Goal: Check status: Check status

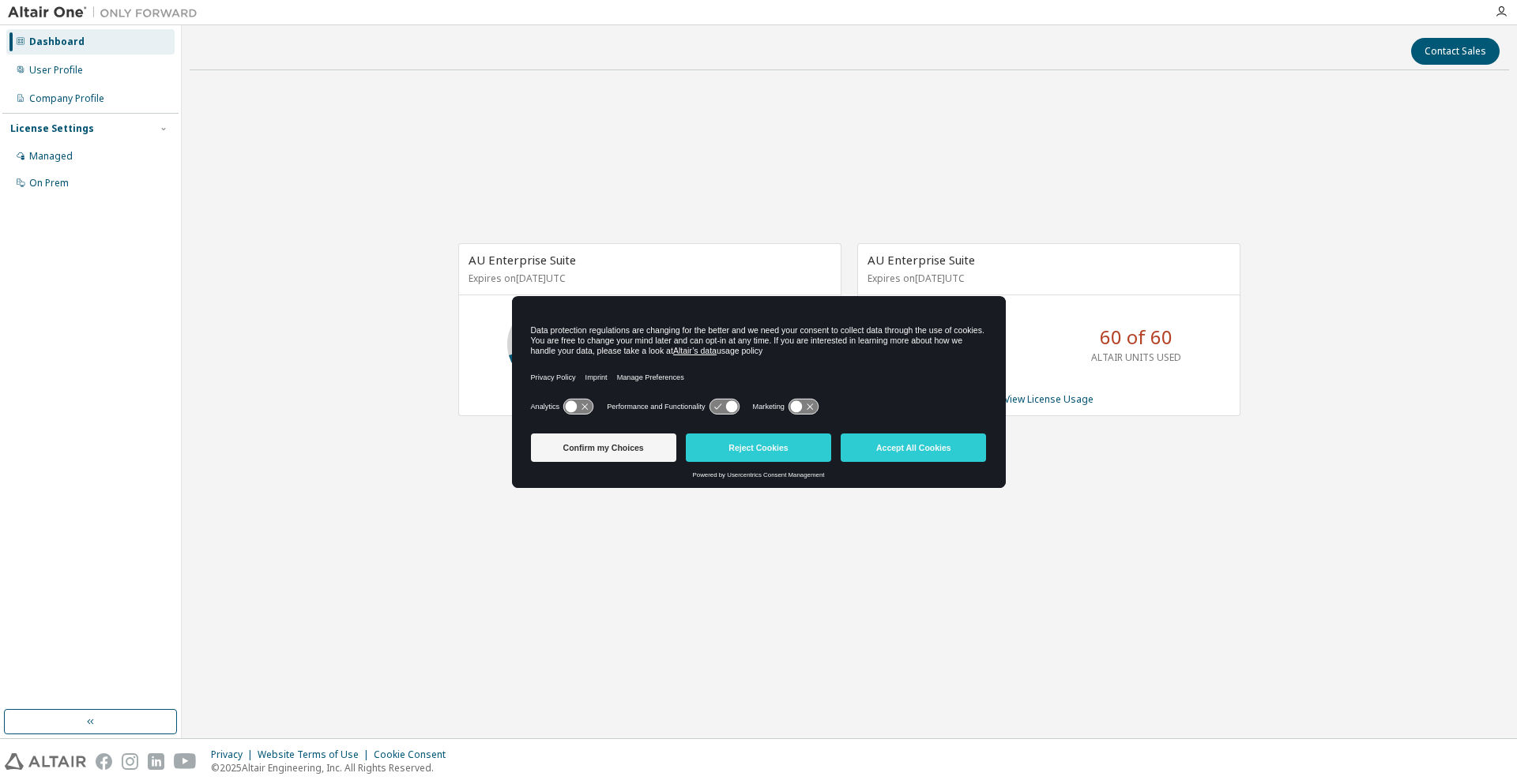
drag, startPoint x: 764, startPoint y: 335, endPoint x: 885, endPoint y: 350, distance: 121.9
click at [885, 350] on div "Data protection regulations are changing for the better and we need your consen…" at bounding box center [758, 341] width 456 height 31
click at [890, 322] on div "Data protection regulations are changing for the better and we need your consen…" at bounding box center [758, 341] width 456 height 37
click at [144, 154] on div "Managed" at bounding box center [90, 156] width 168 height 25
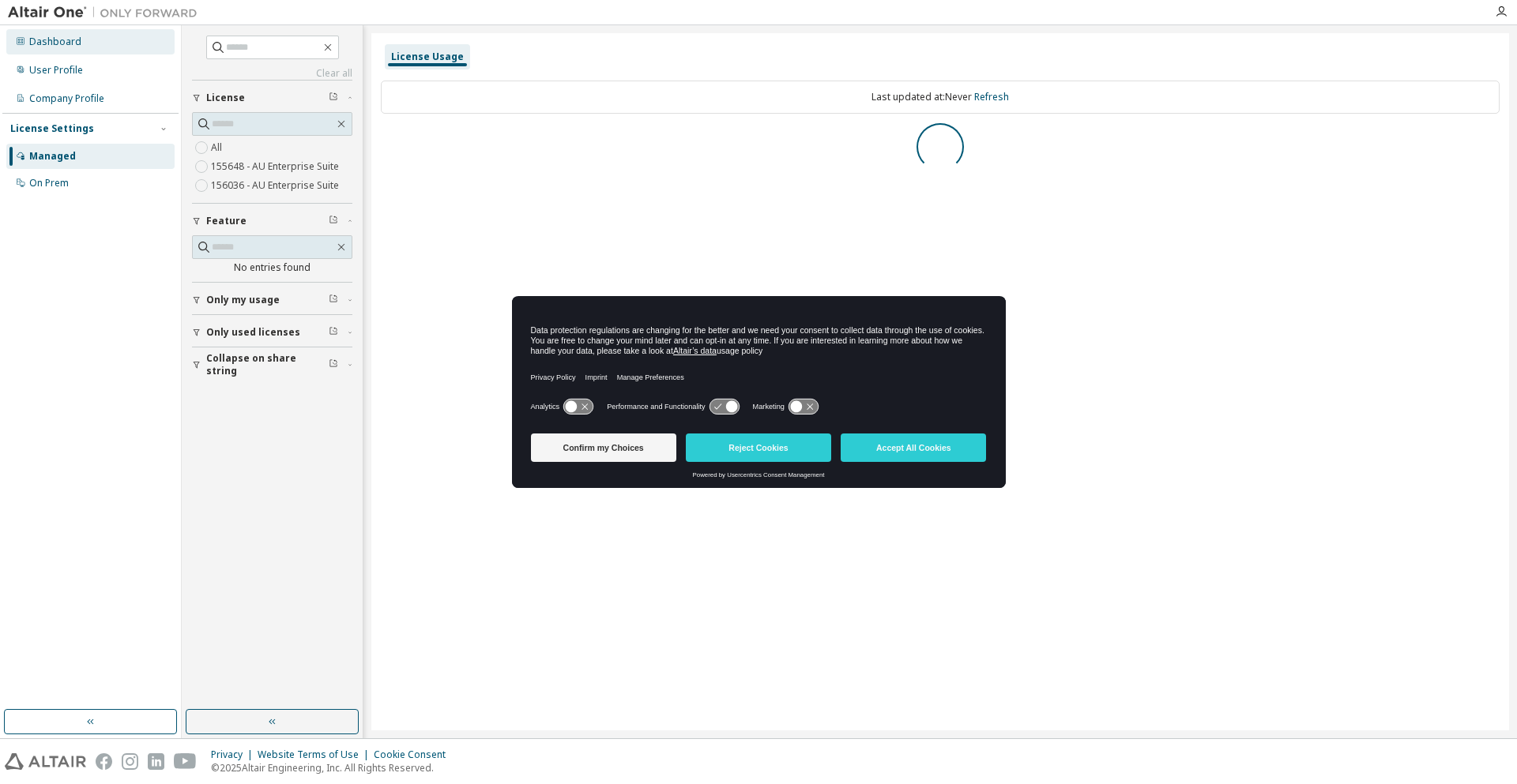
click at [97, 45] on div "Dashboard" at bounding box center [90, 41] width 168 height 25
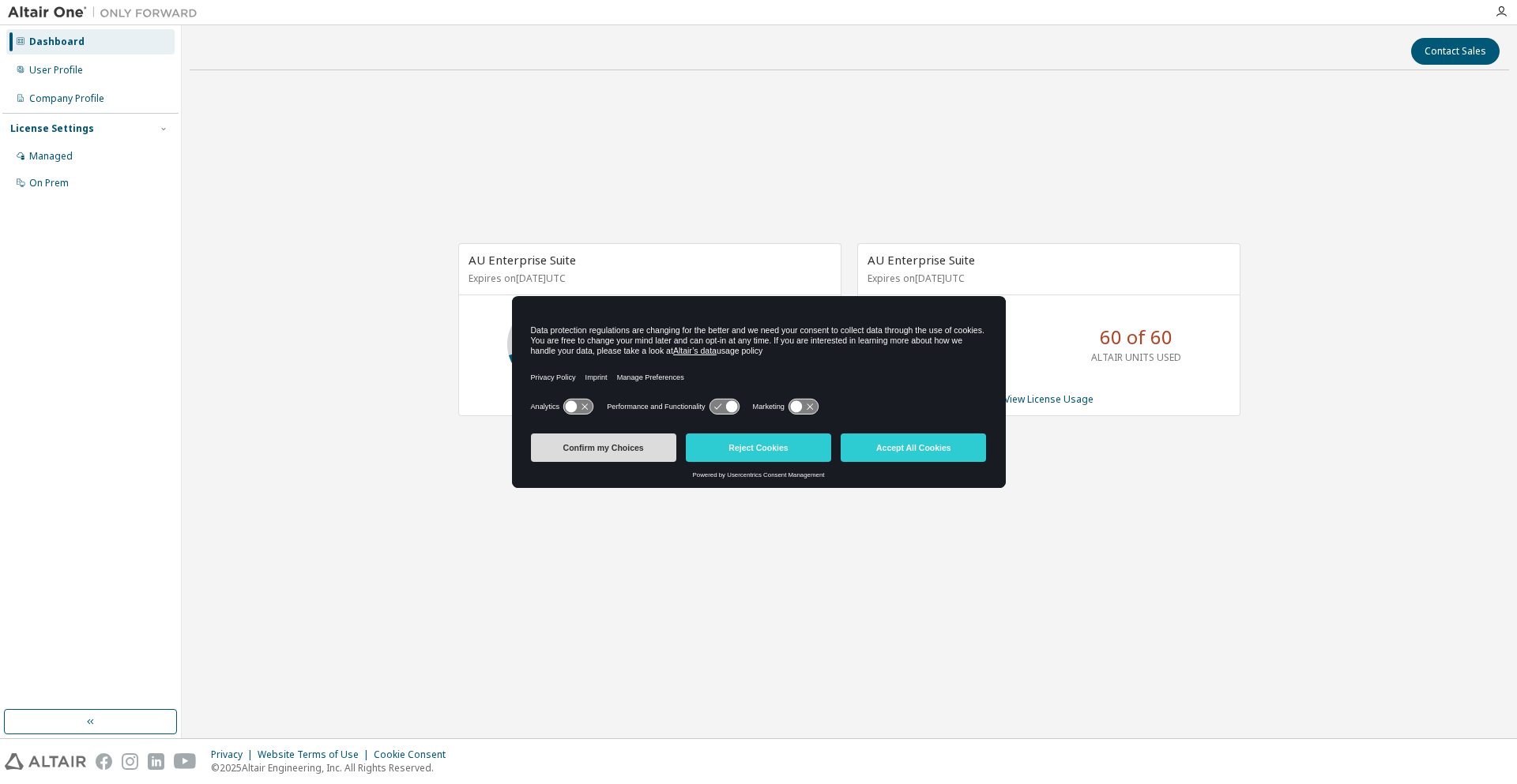
click at [617, 458] on button "Confirm my Choices" at bounding box center [603, 447] width 146 height 28
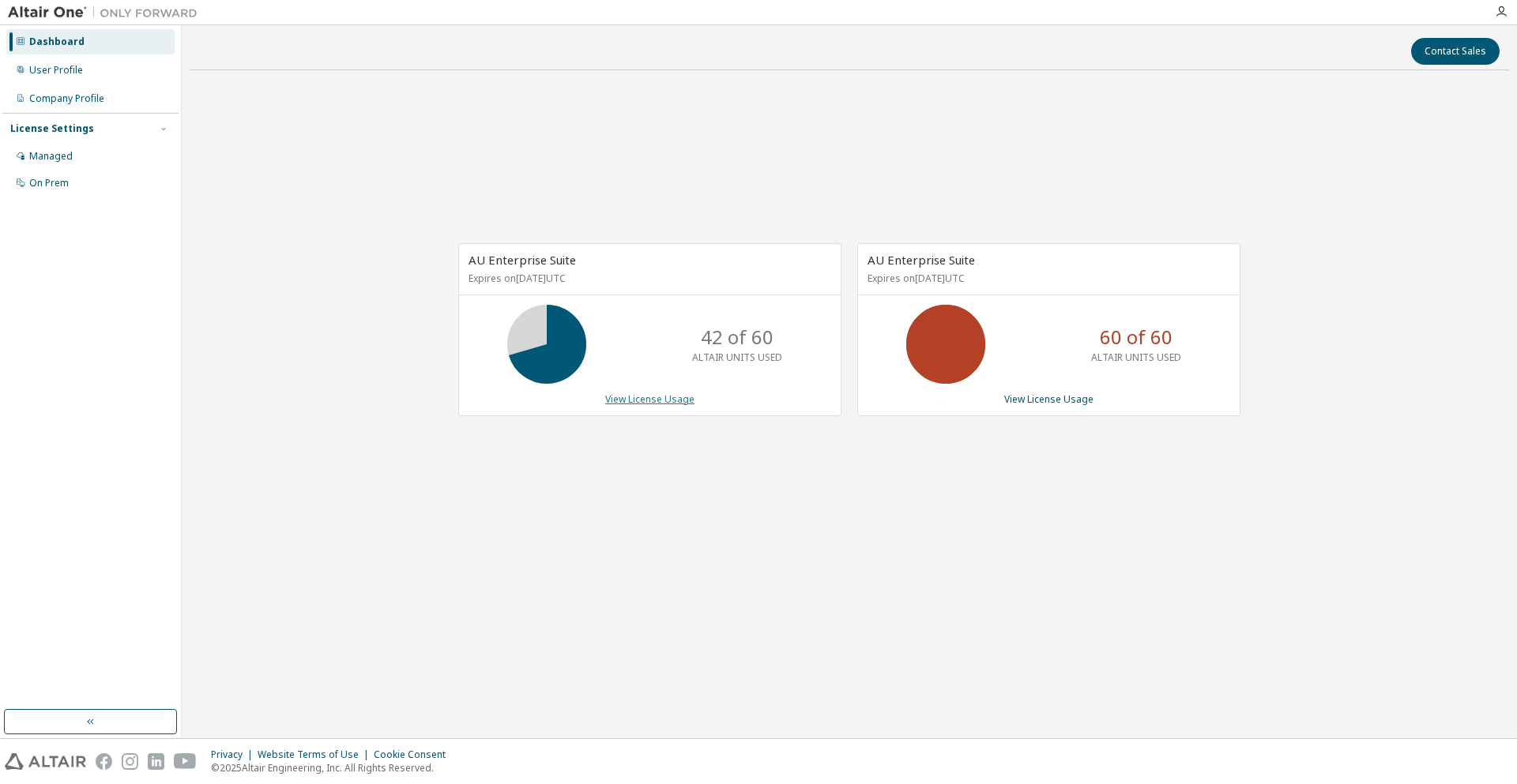
click at [649, 402] on link "View License Usage" at bounding box center [649, 399] width 89 height 14
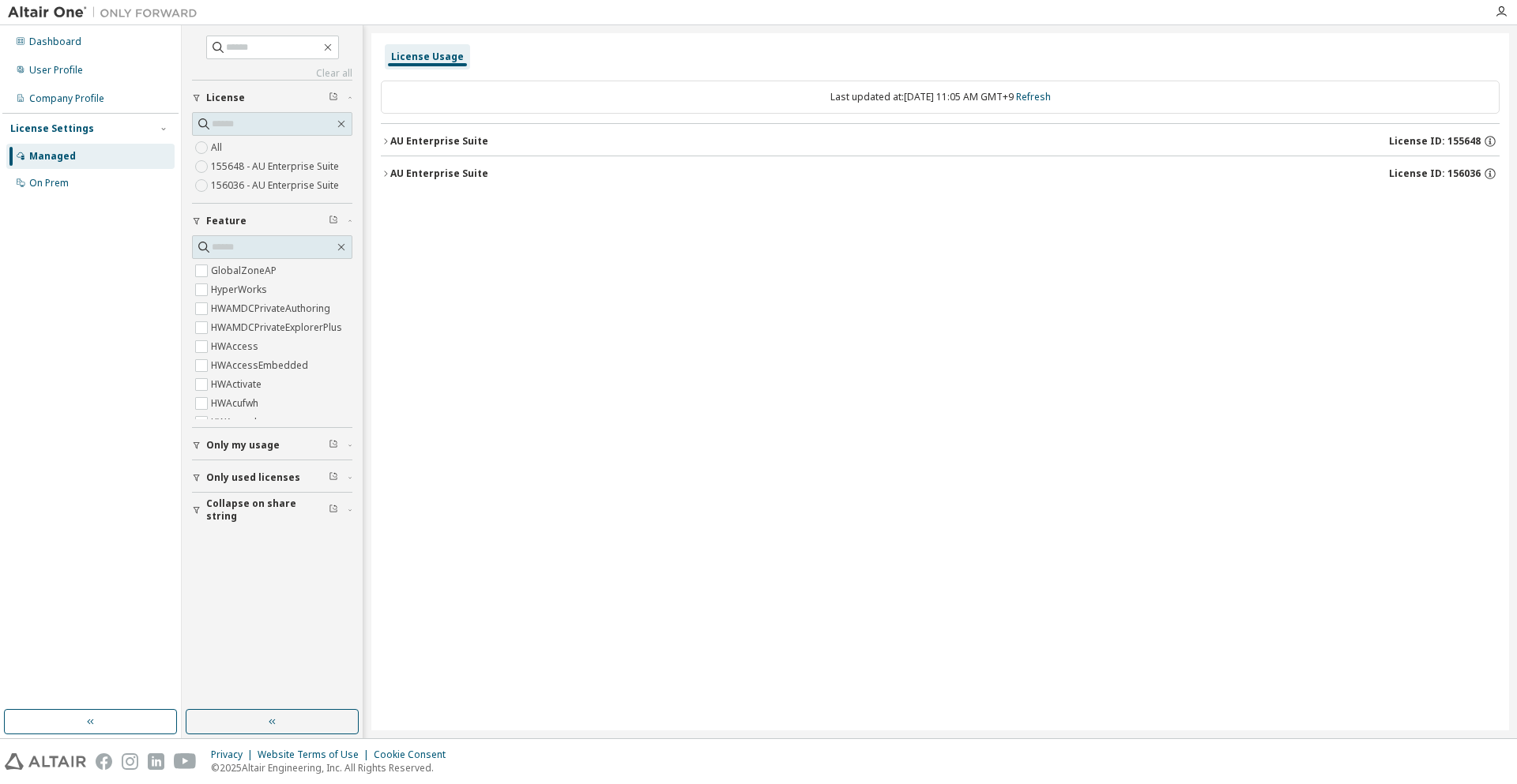
click at [446, 155] on button "AU Enterprise Suite License ID: 155648" at bounding box center [939, 141] width 1119 height 35
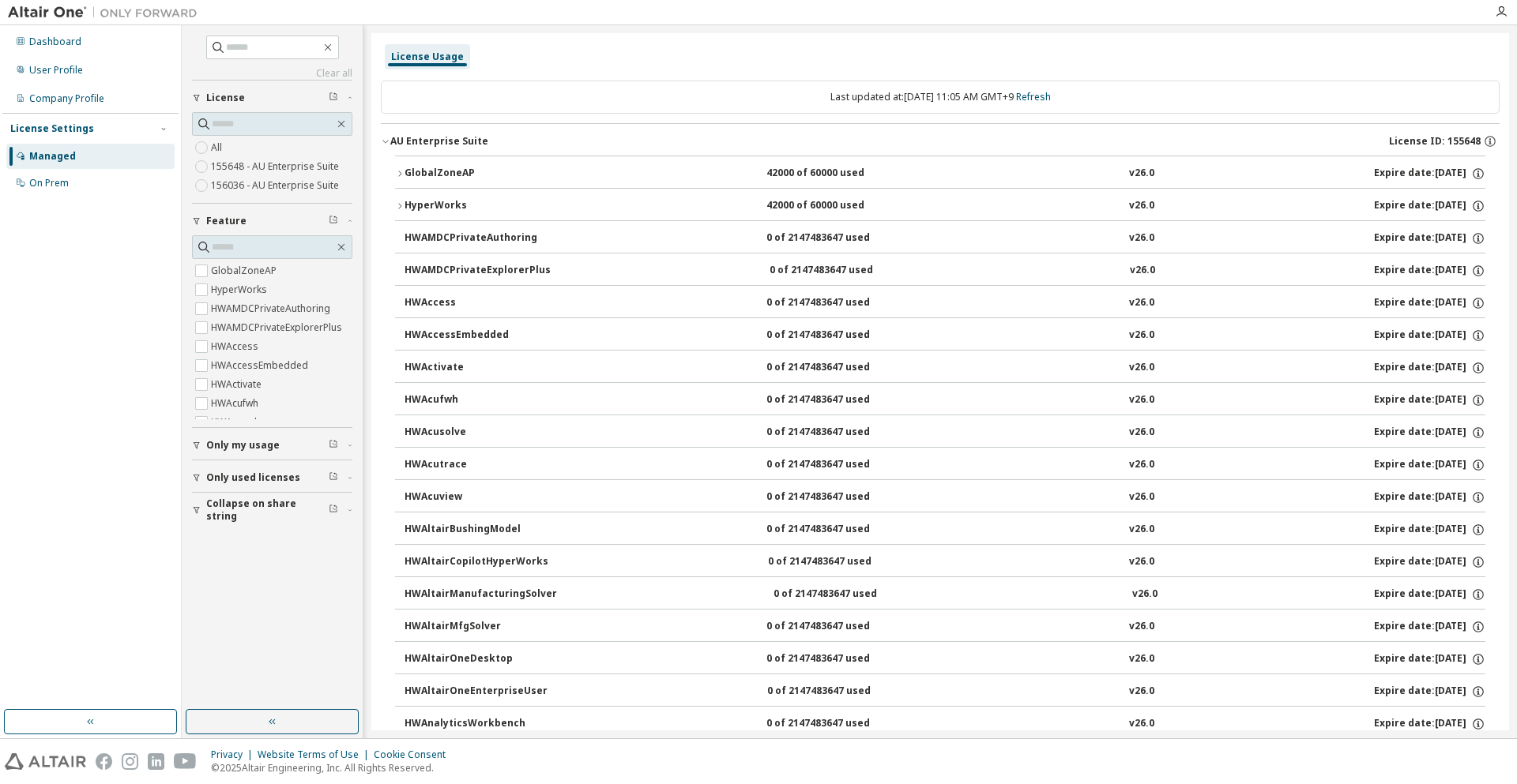
click at [467, 174] on div "GlobalZoneAP" at bounding box center [475, 174] width 142 height 14
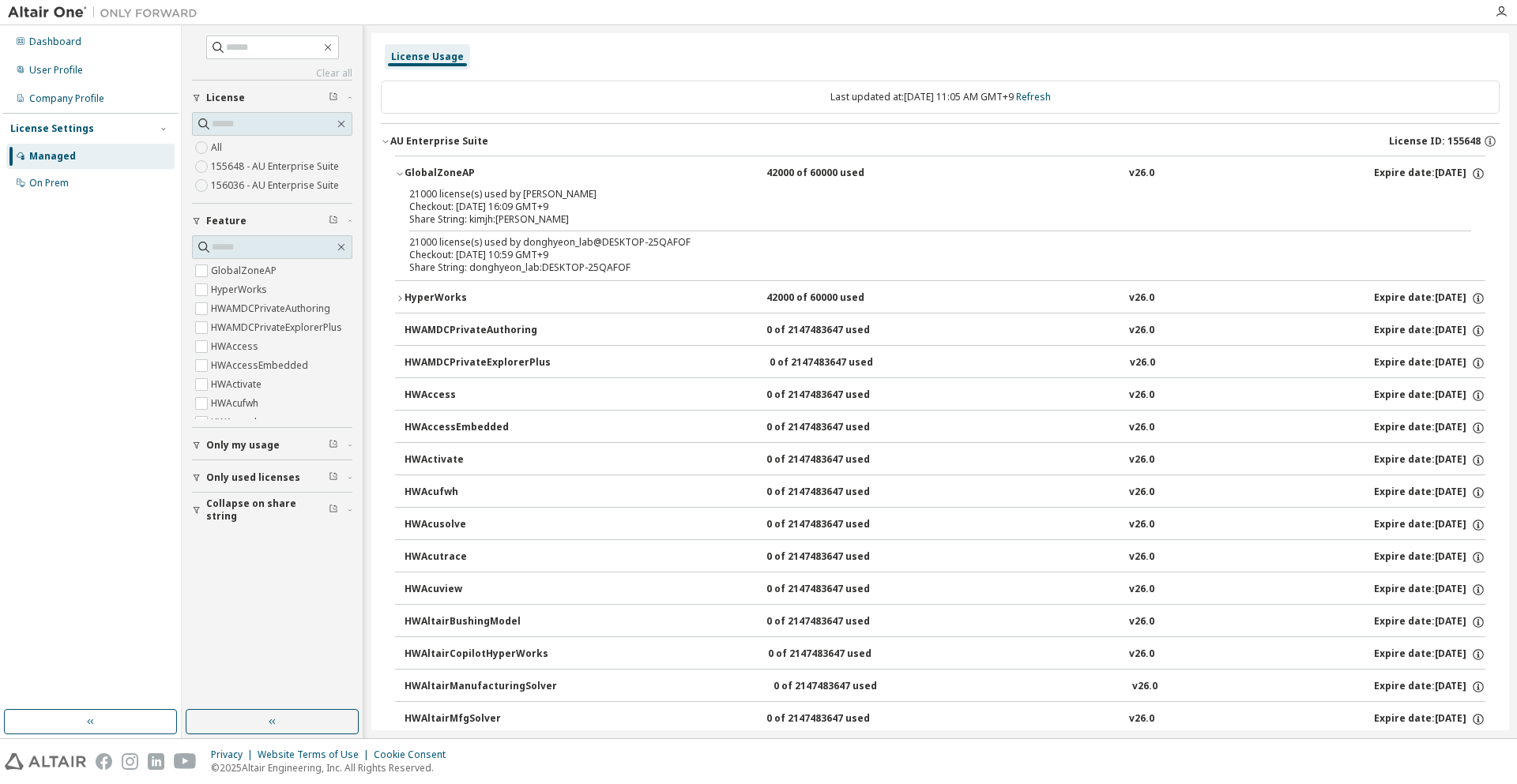
click at [490, 172] on div "GlobalZoneAP" at bounding box center [475, 174] width 142 height 14
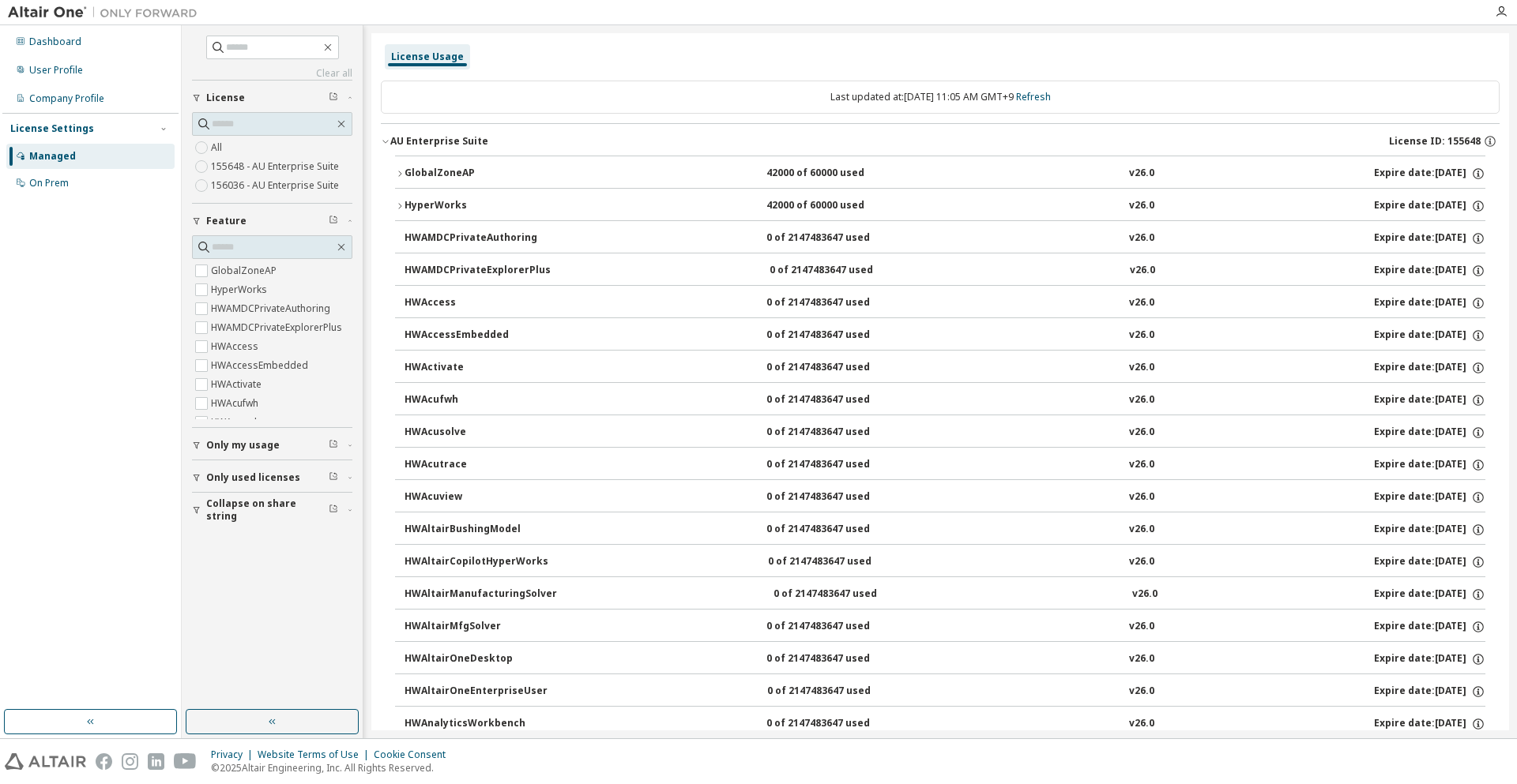
click at [481, 146] on div "AU Enterprise Suite" at bounding box center [439, 142] width 98 height 13
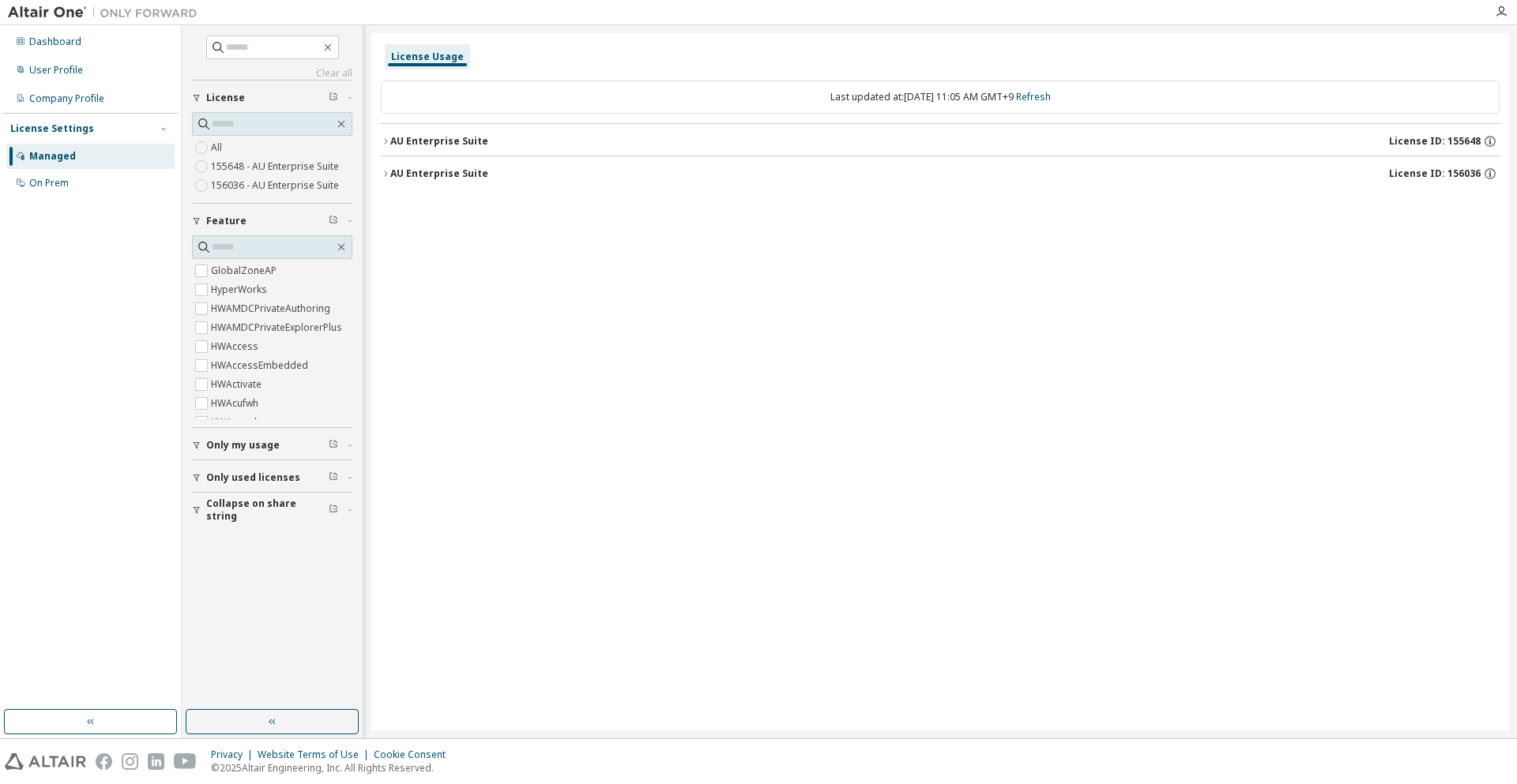
click at [460, 178] on div "AU Enterprise Suite" at bounding box center [439, 174] width 98 height 13
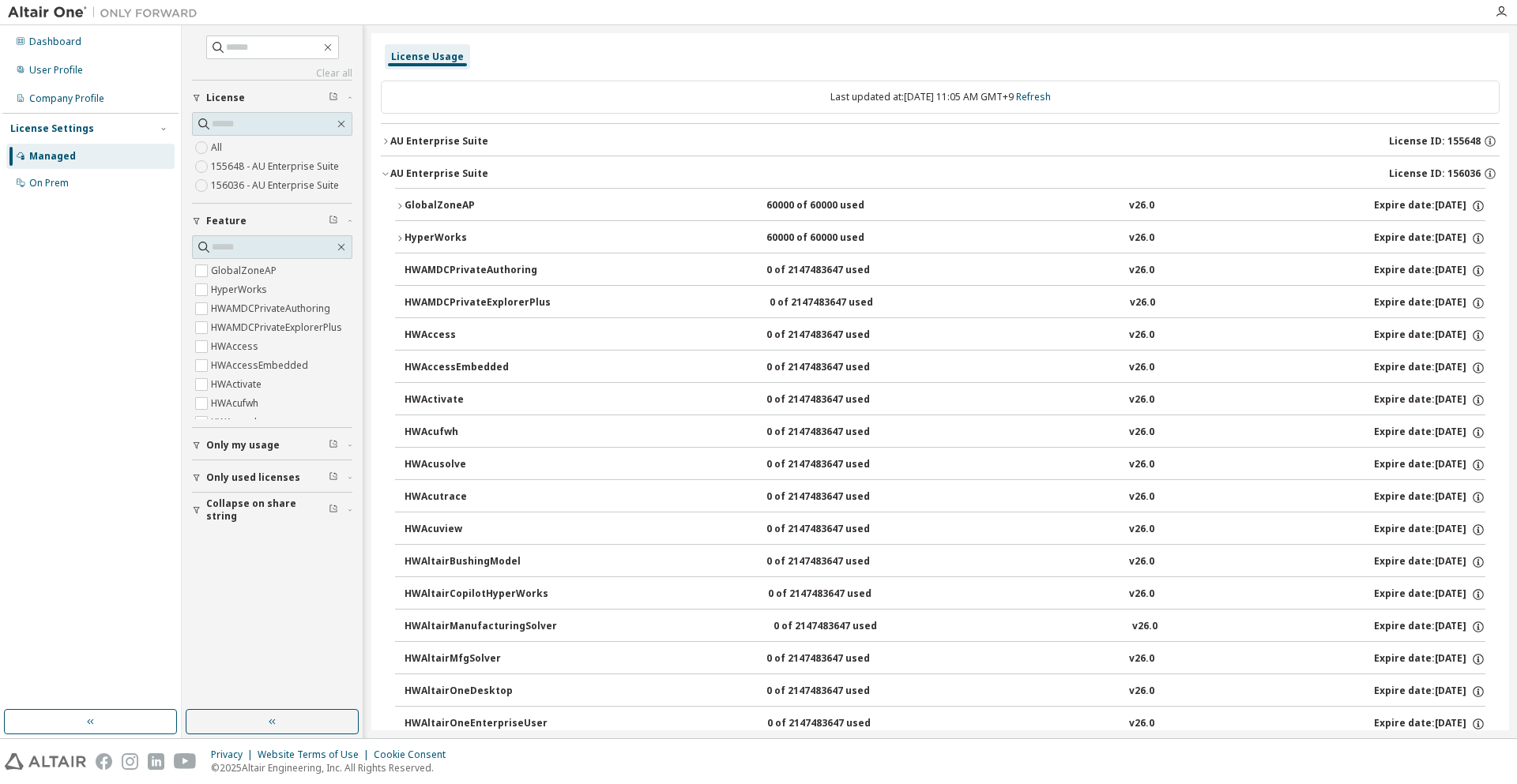
click at [459, 243] on div "HyperWorks" at bounding box center [475, 239] width 142 height 14
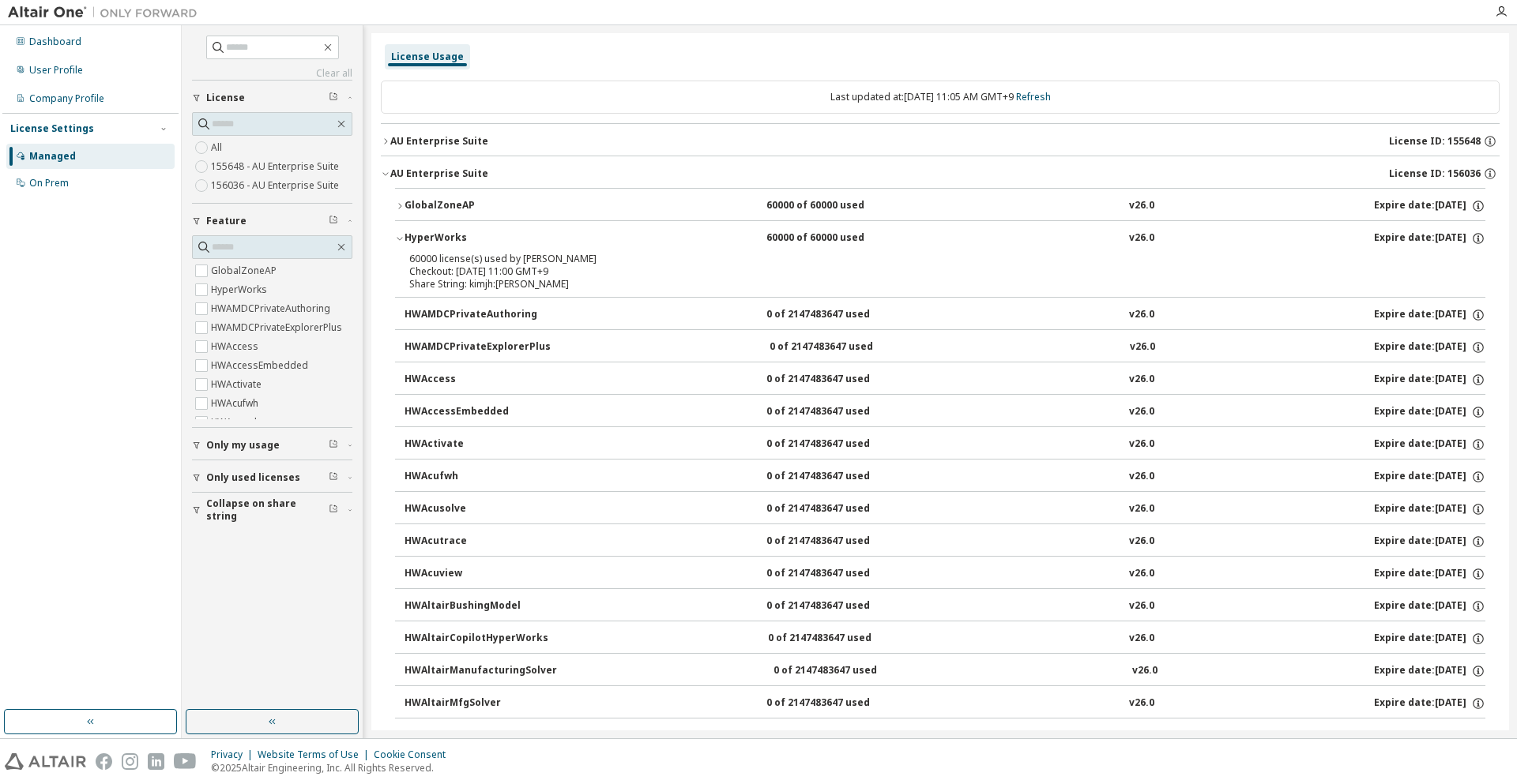
click at [462, 236] on div "HyperWorks" at bounding box center [475, 239] width 142 height 14
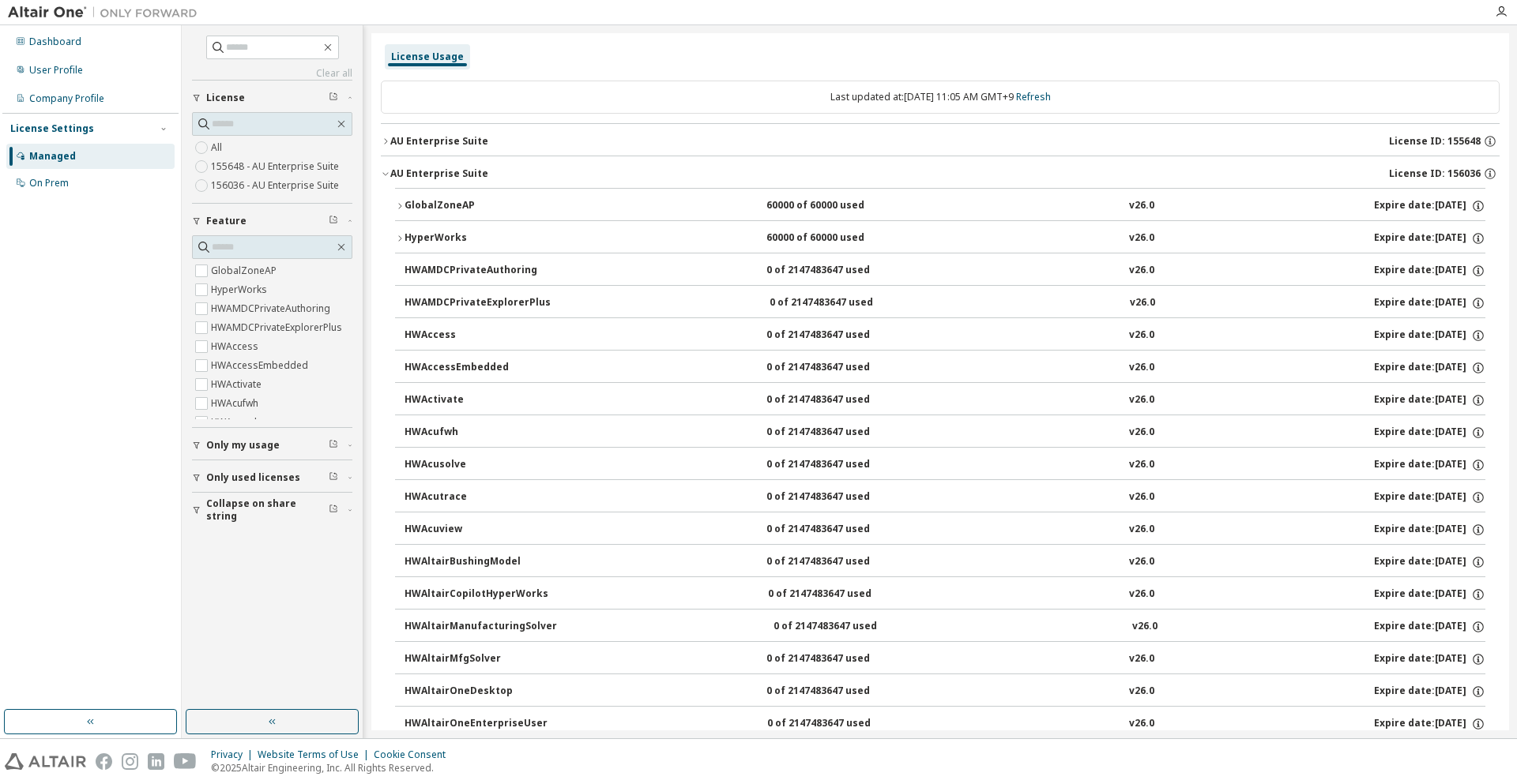
click at [467, 203] on div "GlobalZoneAP" at bounding box center [475, 207] width 142 height 14
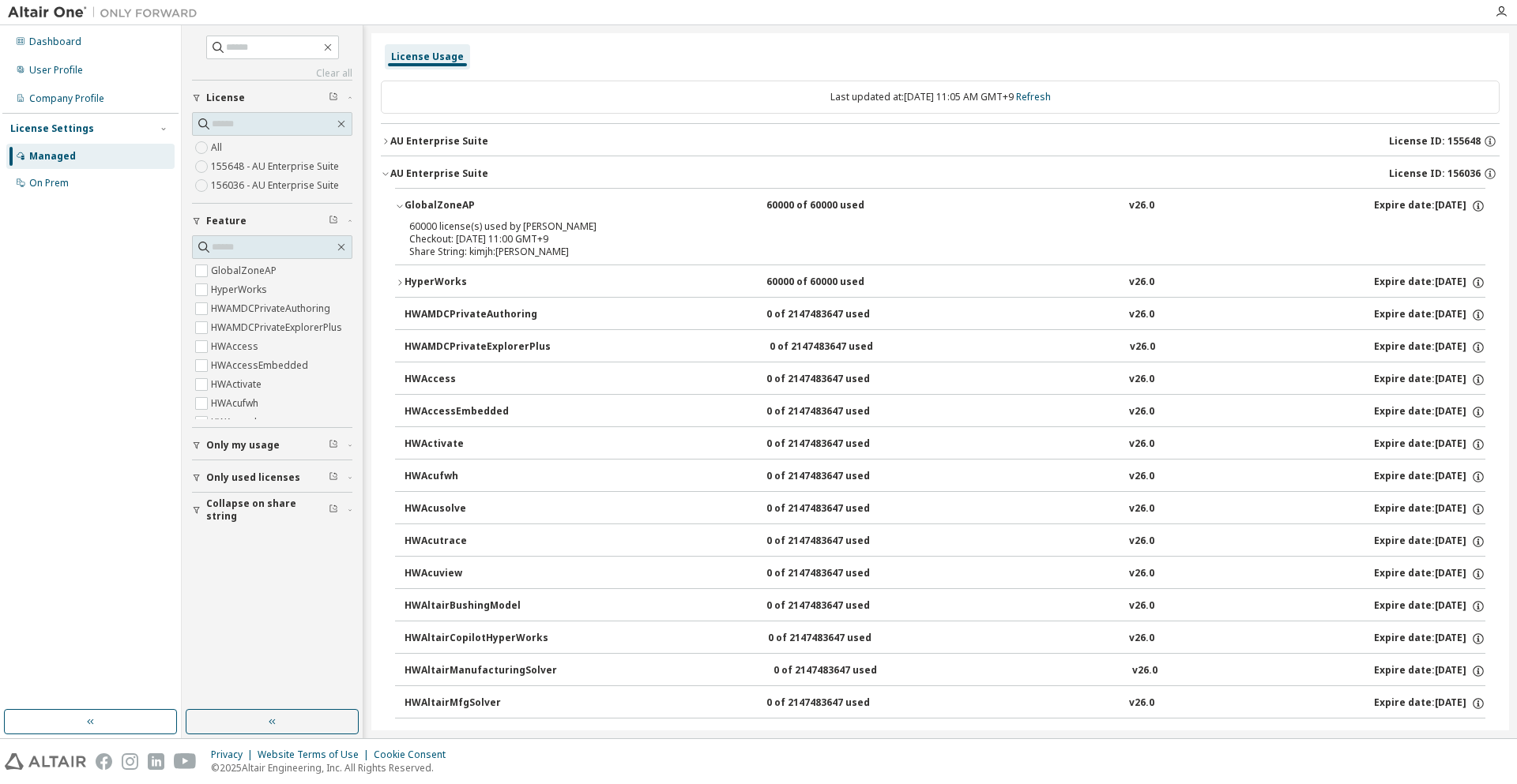
click at [467, 203] on div "GlobalZoneAP" at bounding box center [475, 207] width 142 height 14
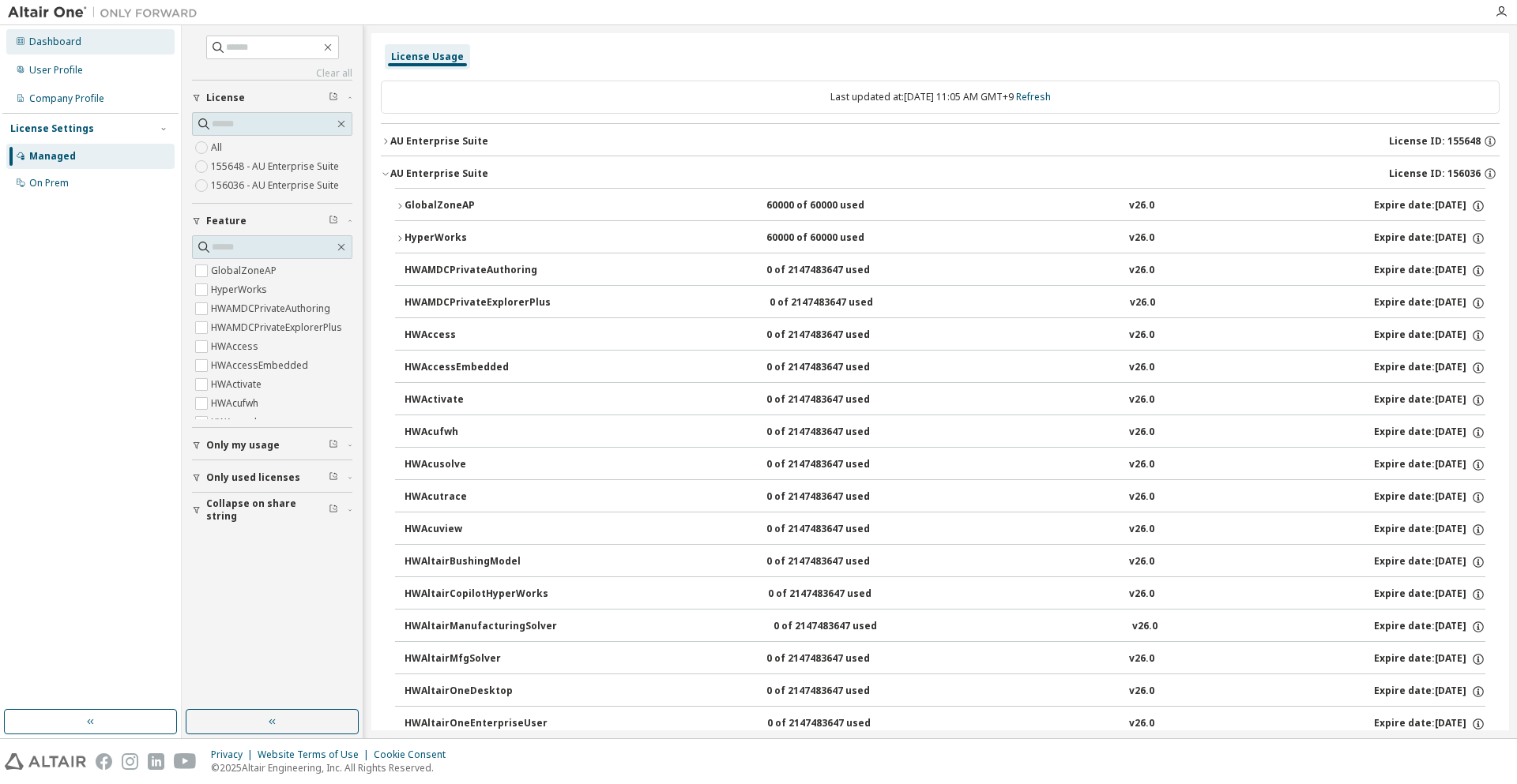
click at [42, 31] on div "Dashboard" at bounding box center [90, 41] width 168 height 25
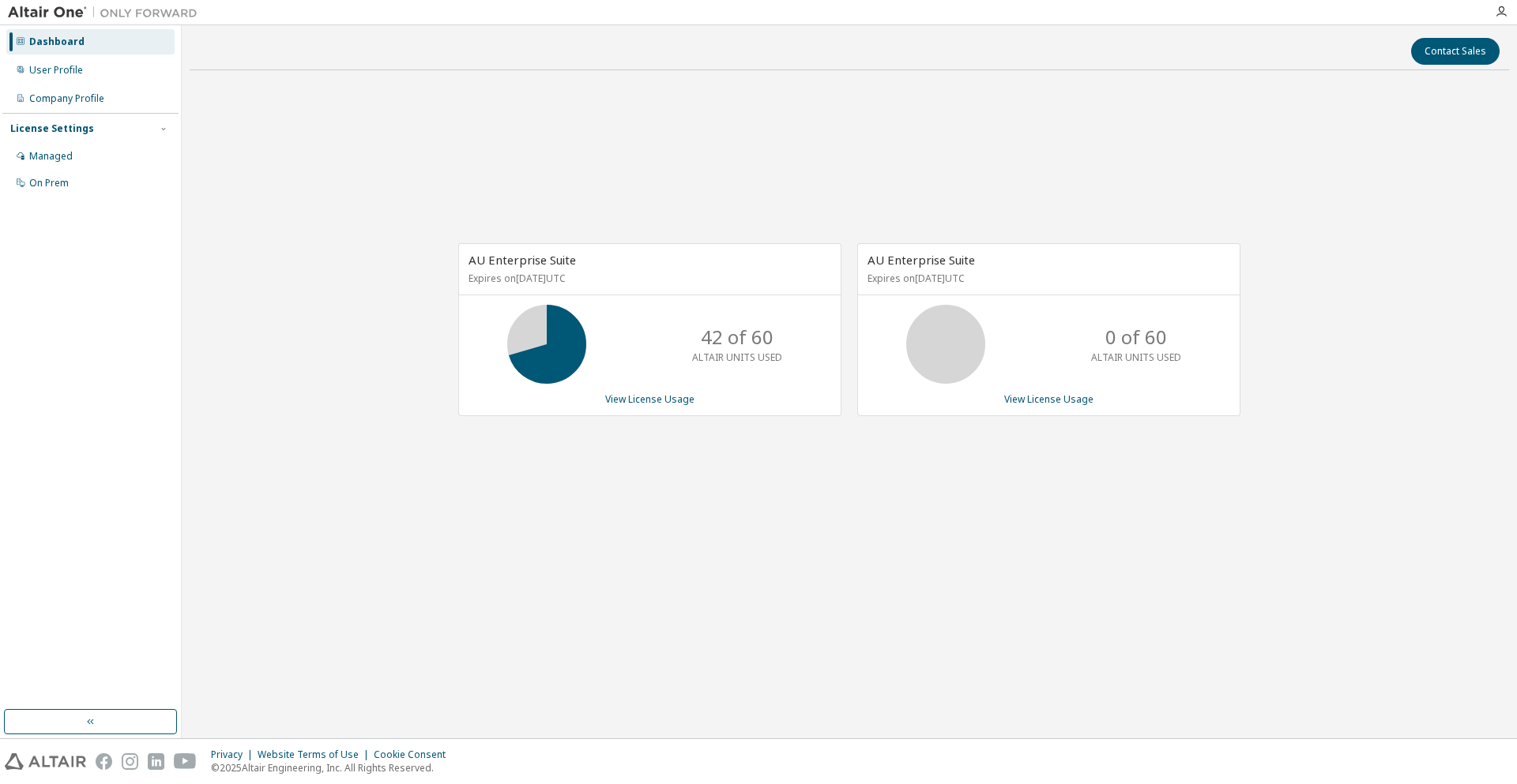
click at [1038, 195] on div "AU Enterprise Suite Expires on June 1, 2026 UTC 42 of 60 ALTAIR UNITS USED View…" at bounding box center [849, 338] width 1319 height 510
click at [83, 47] on div "Dashboard" at bounding box center [90, 41] width 168 height 25
click at [638, 391] on div "AU Enterprise Suite Expires on [DATE] UTC 42 of 60 ALTAIR UNITS USED View Licen…" at bounding box center [650, 330] width 383 height 173
click at [638, 394] on link "View License Usage" at bounding box center [649, 399] width 89 height 14
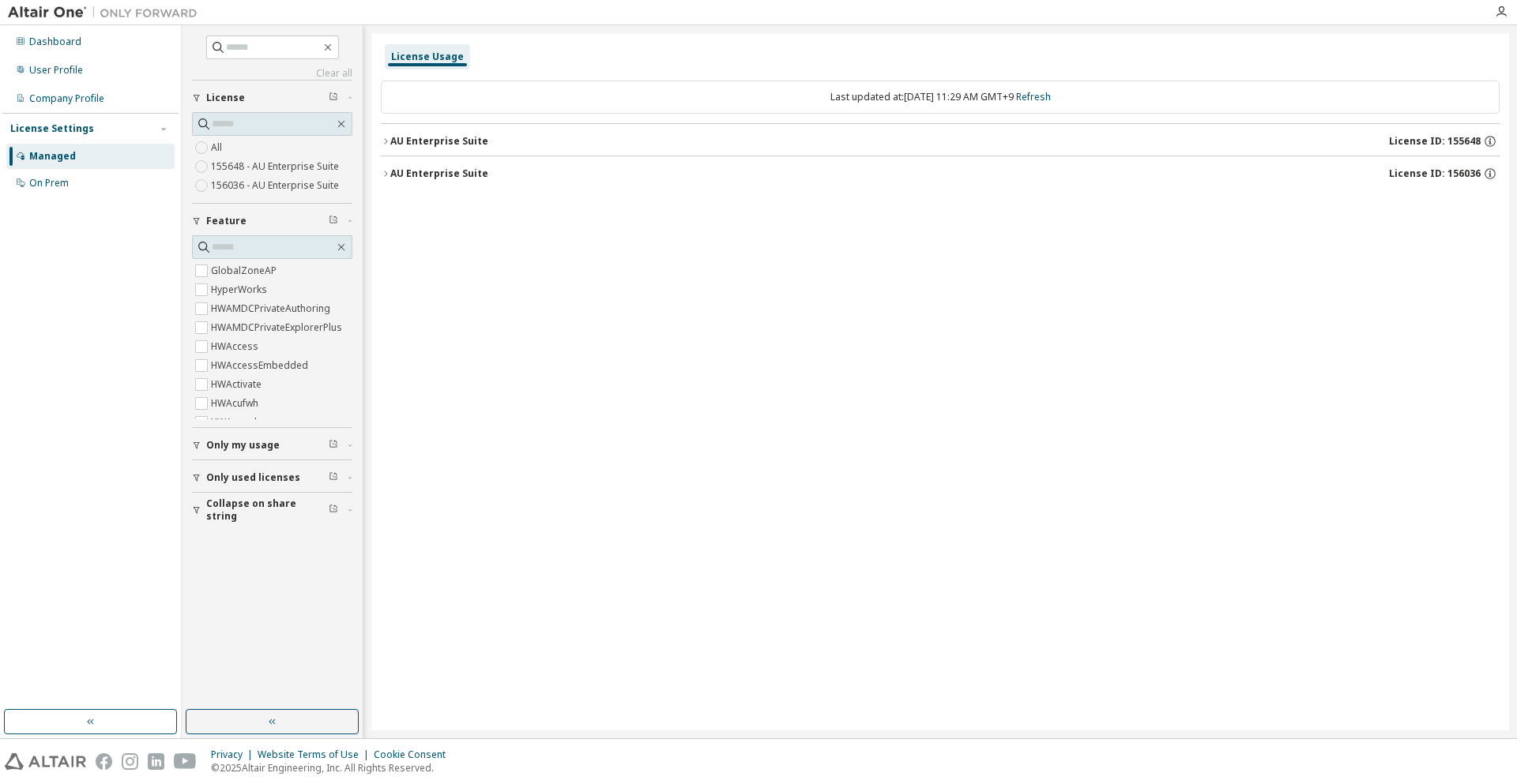
click at [440, 140] on div "AU Enterprise Suite" at bounding box center [439, 142] width 98 height 13
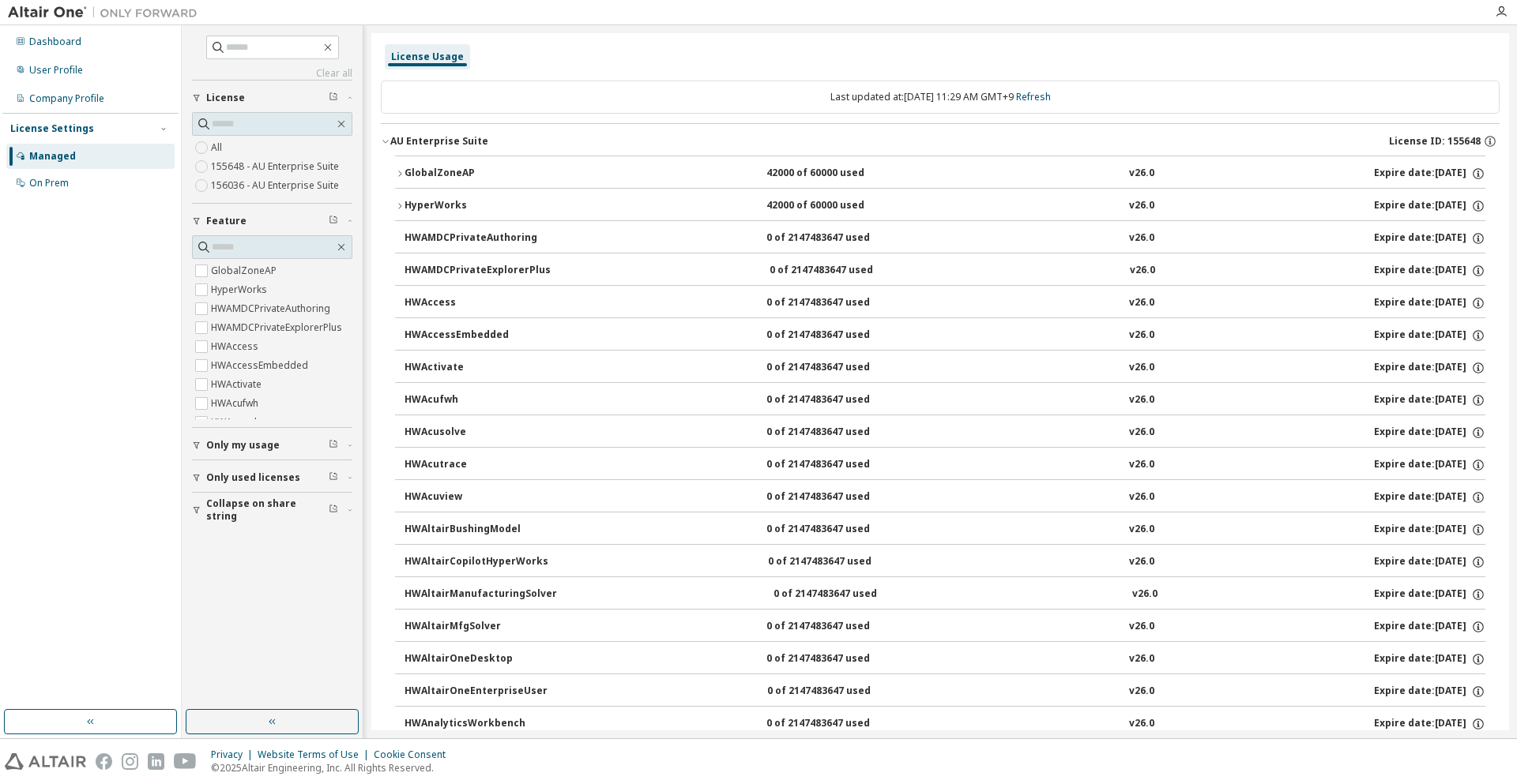
click at [457, 203] on div "HyperWorks" at bounding box center [475, 207] width 142 height 14
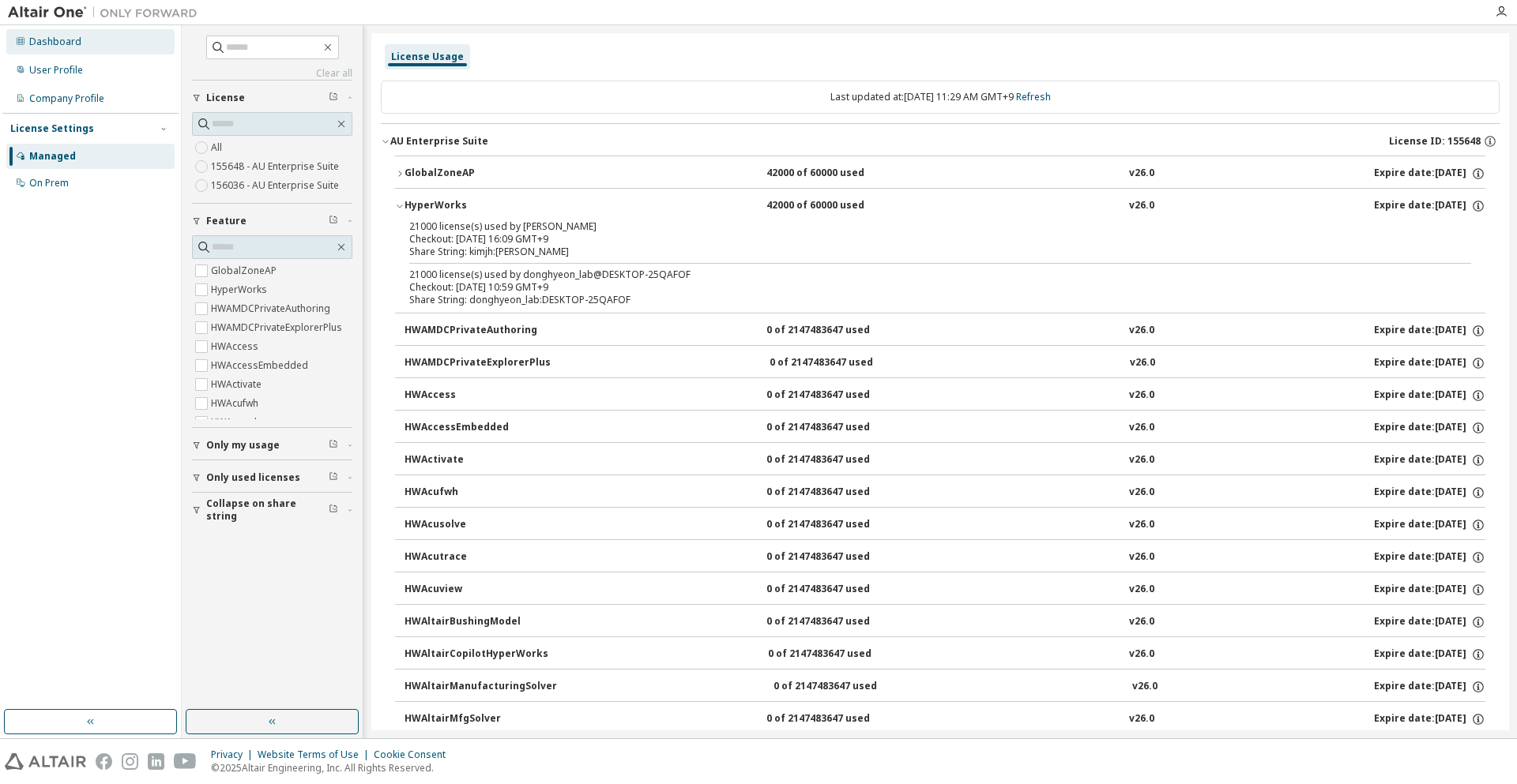
click at [47, 35] on div "Dashboard" at bounding box center [55, 42] width 52 height 13
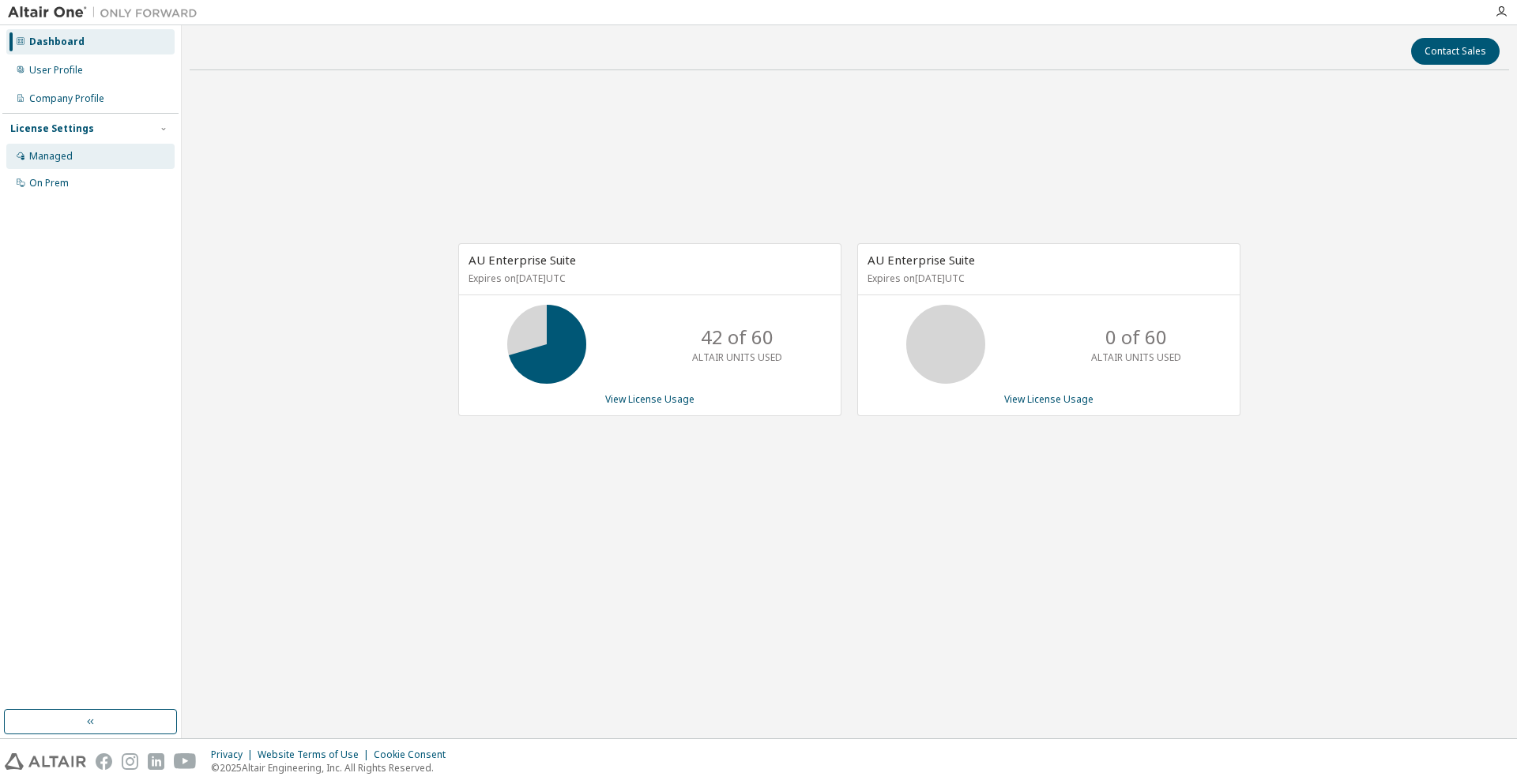
click at [50, 167] on div "Managed" at bounding box center [90, 156] width 168 height 25
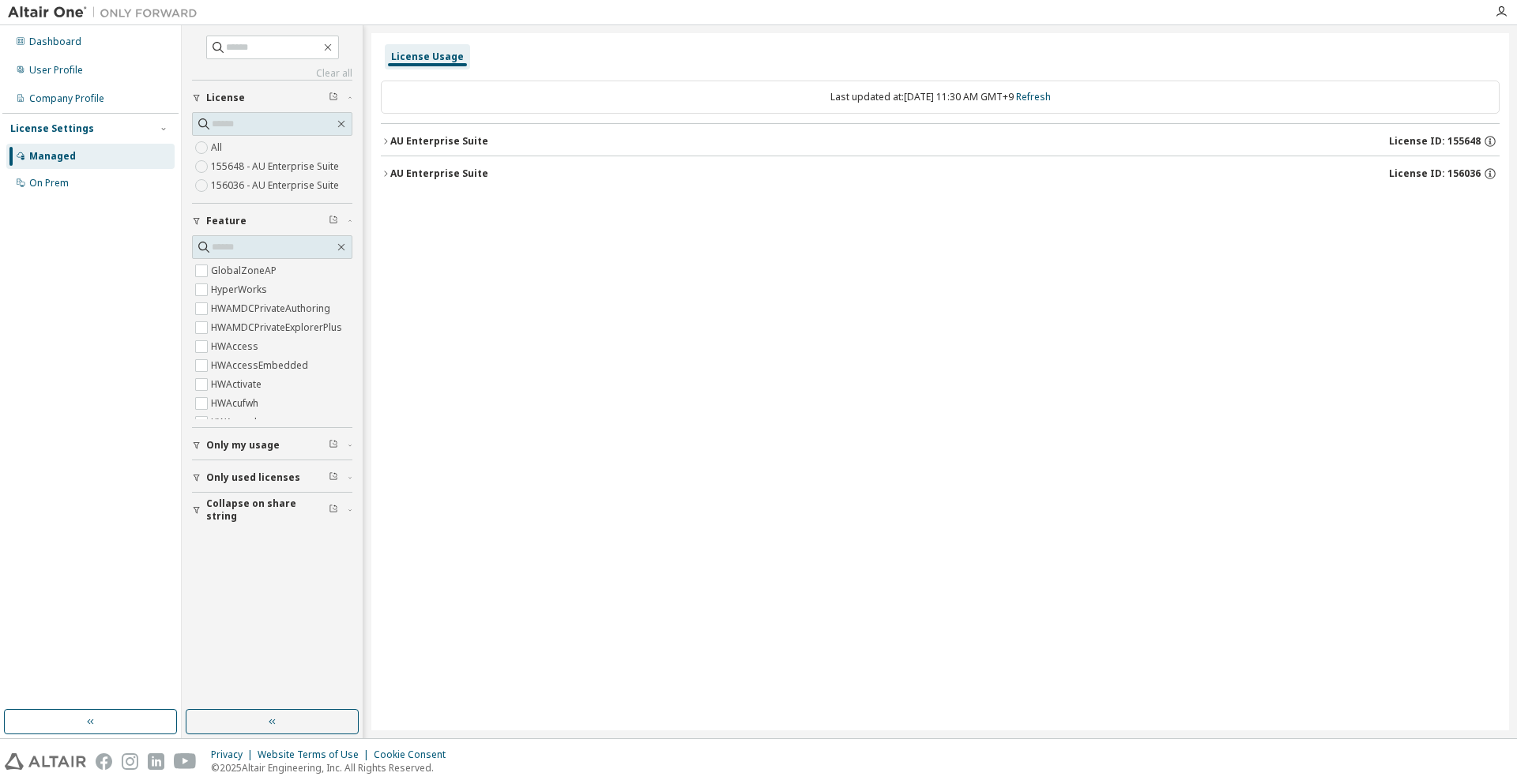
click at [479, 150] on button "AU Enterprise Suite License ID: 155648" at bounding box center [939, 141] width 1119 height 35
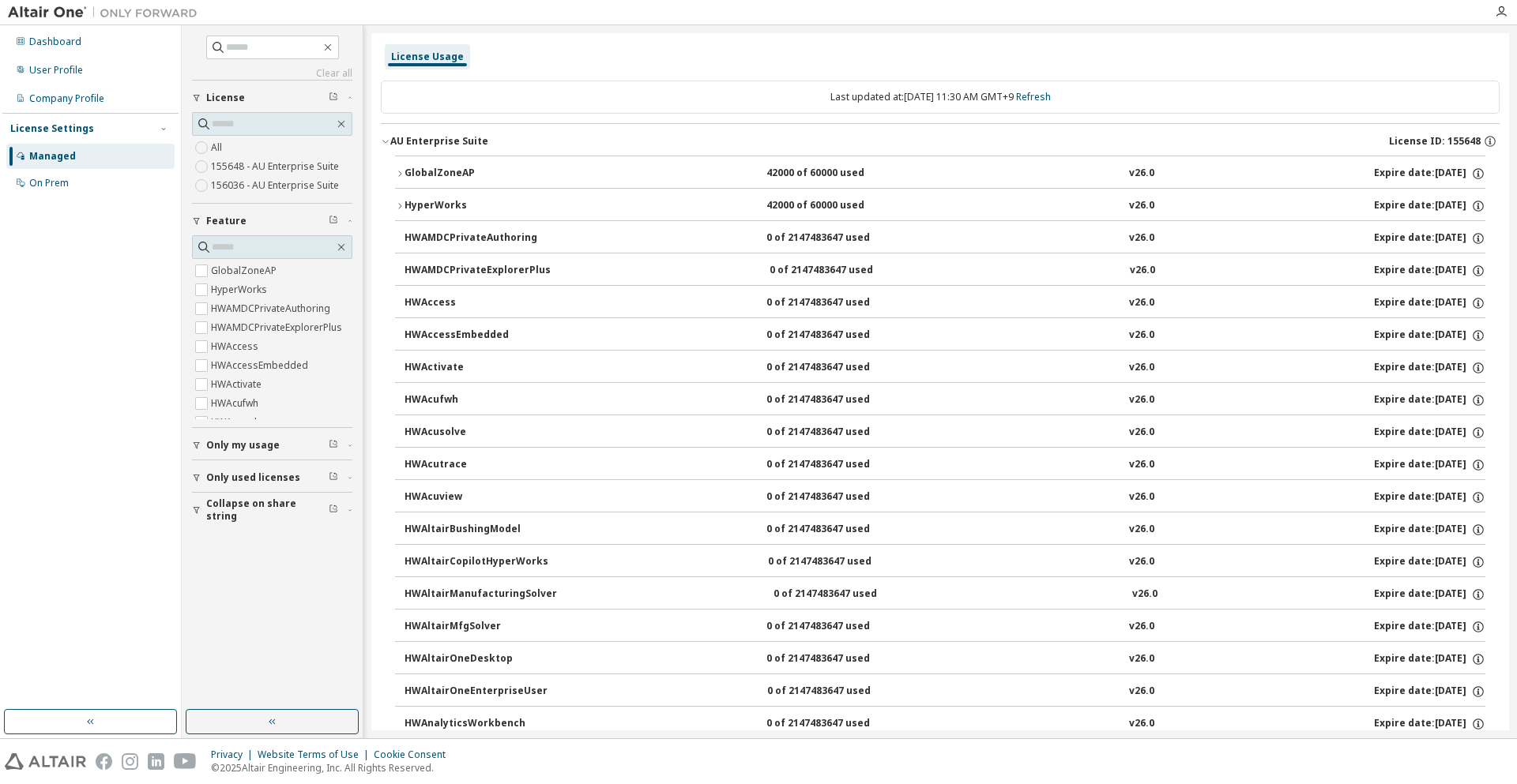
click at [473, 205] on div "HyperWorks" at bounding box center [475, 207] width 142 height 14
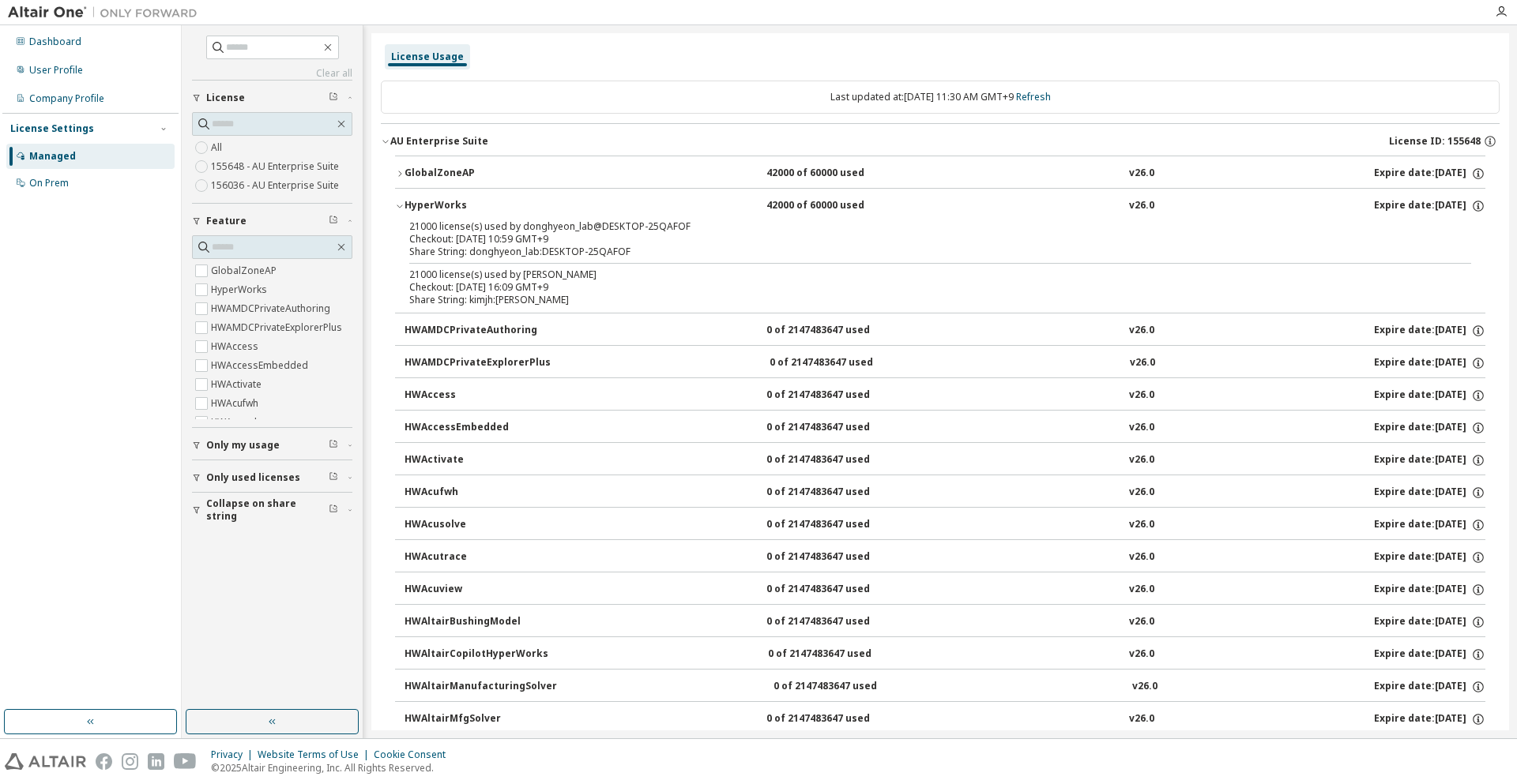
click at [473, 205] on div "HyperWorks" at bounding box center [475, 207] width 142 height 14
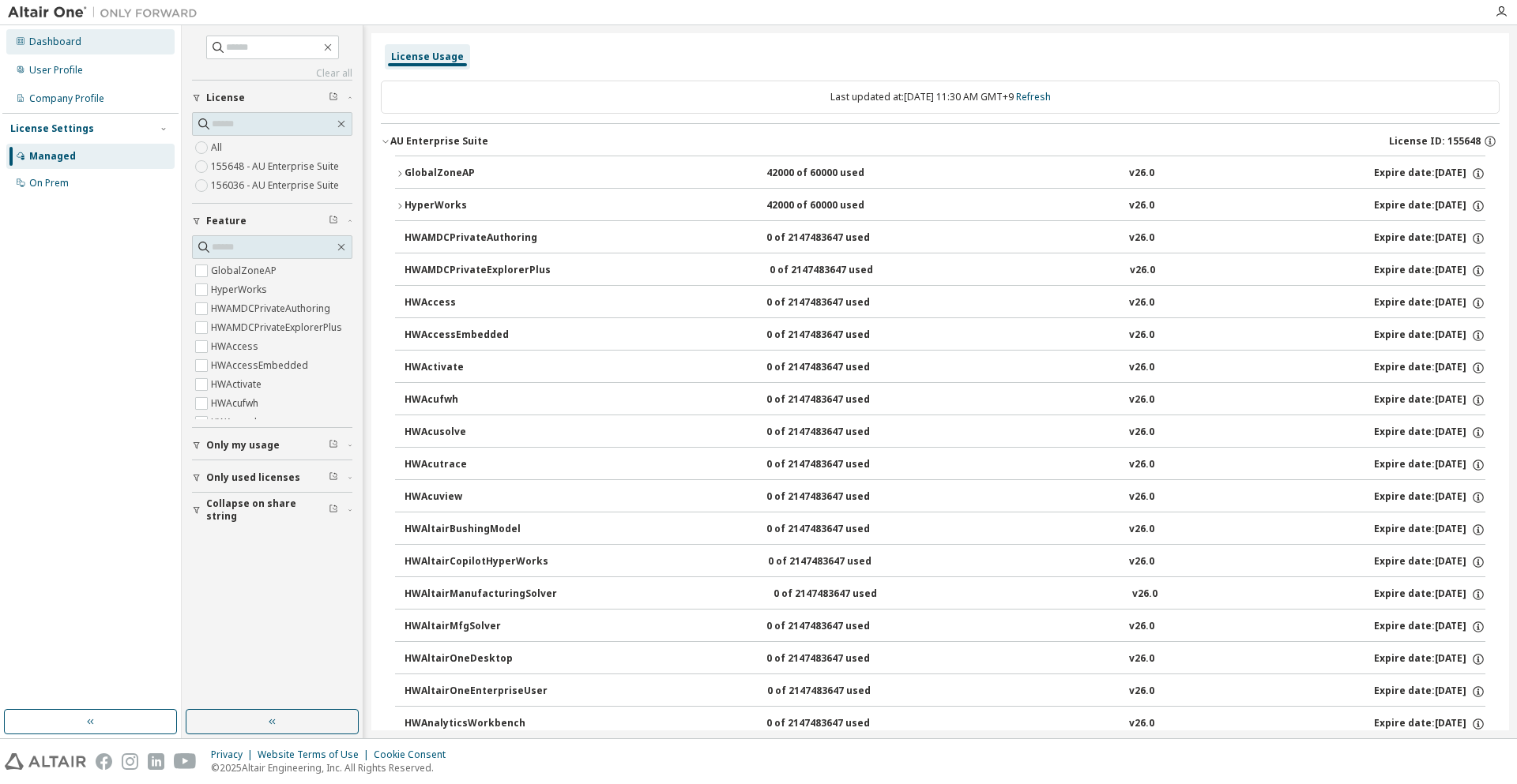
click at [50, 44] on div "Dashboard" at bounding box center [55, 42] width 52 height 13
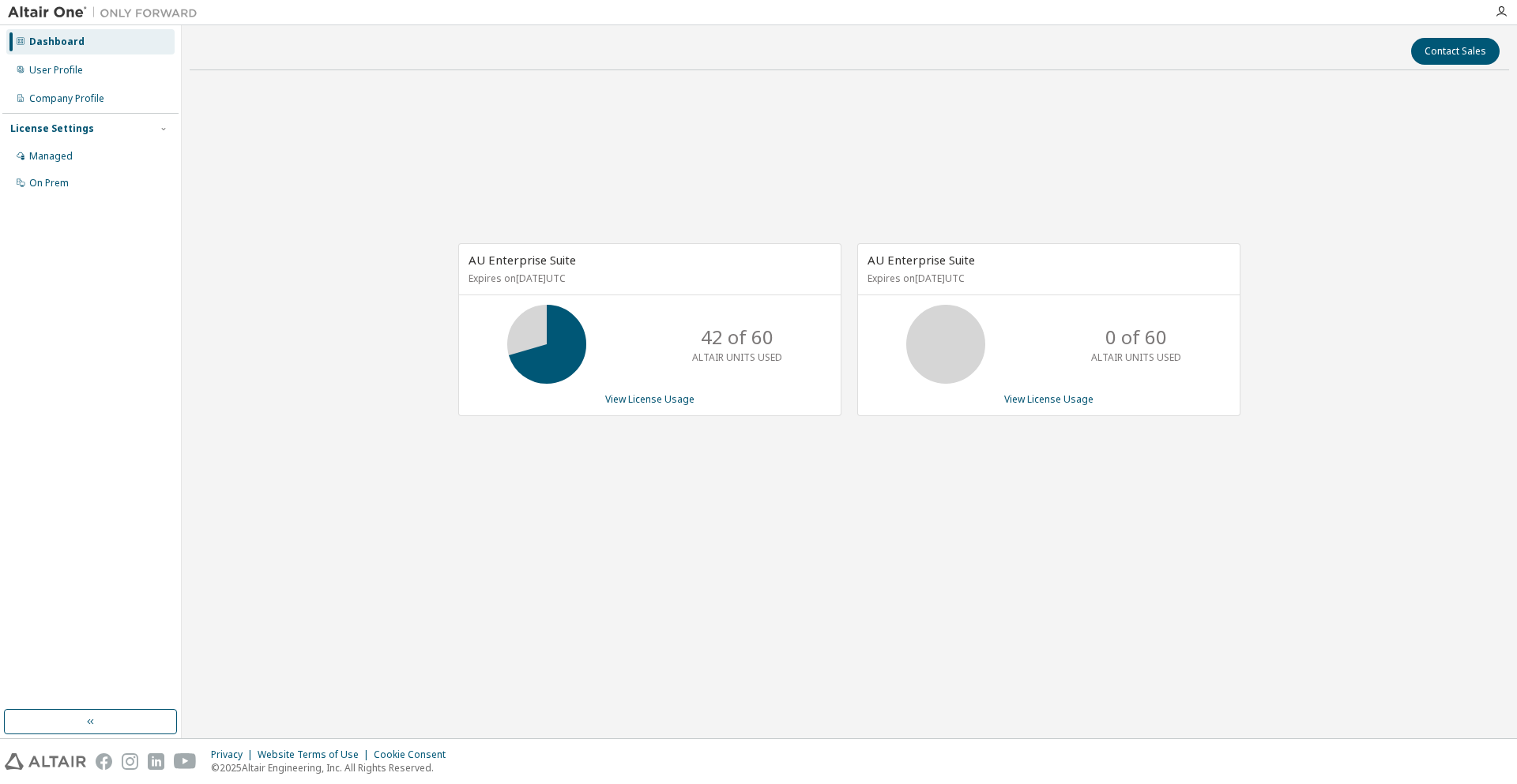
click at [650, 406] on div "AU Enterprise Suite Expires on [DATE] UTC 42 of 60 ALTAIR UNITS USED View Licen…" at bounding box center [650, 330] width 383 height 173
click at [653, 400] on link "View License Usage" at bounding box center [649, 399] width 89 height 14
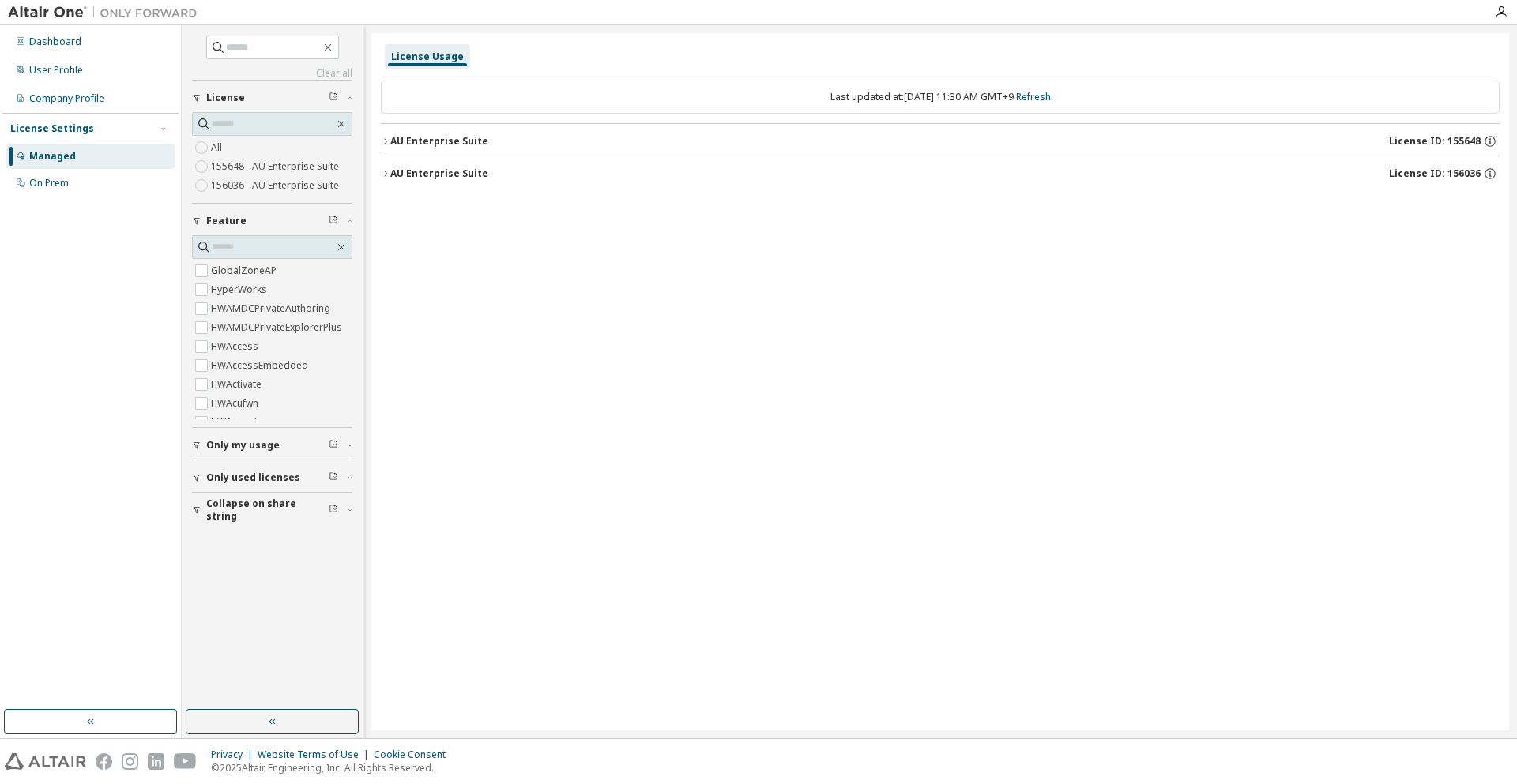
click at [515, 150] on button "AU Enterprise Suite License ID: 155648" at bounding box center [939, 141] width 1119 height 35
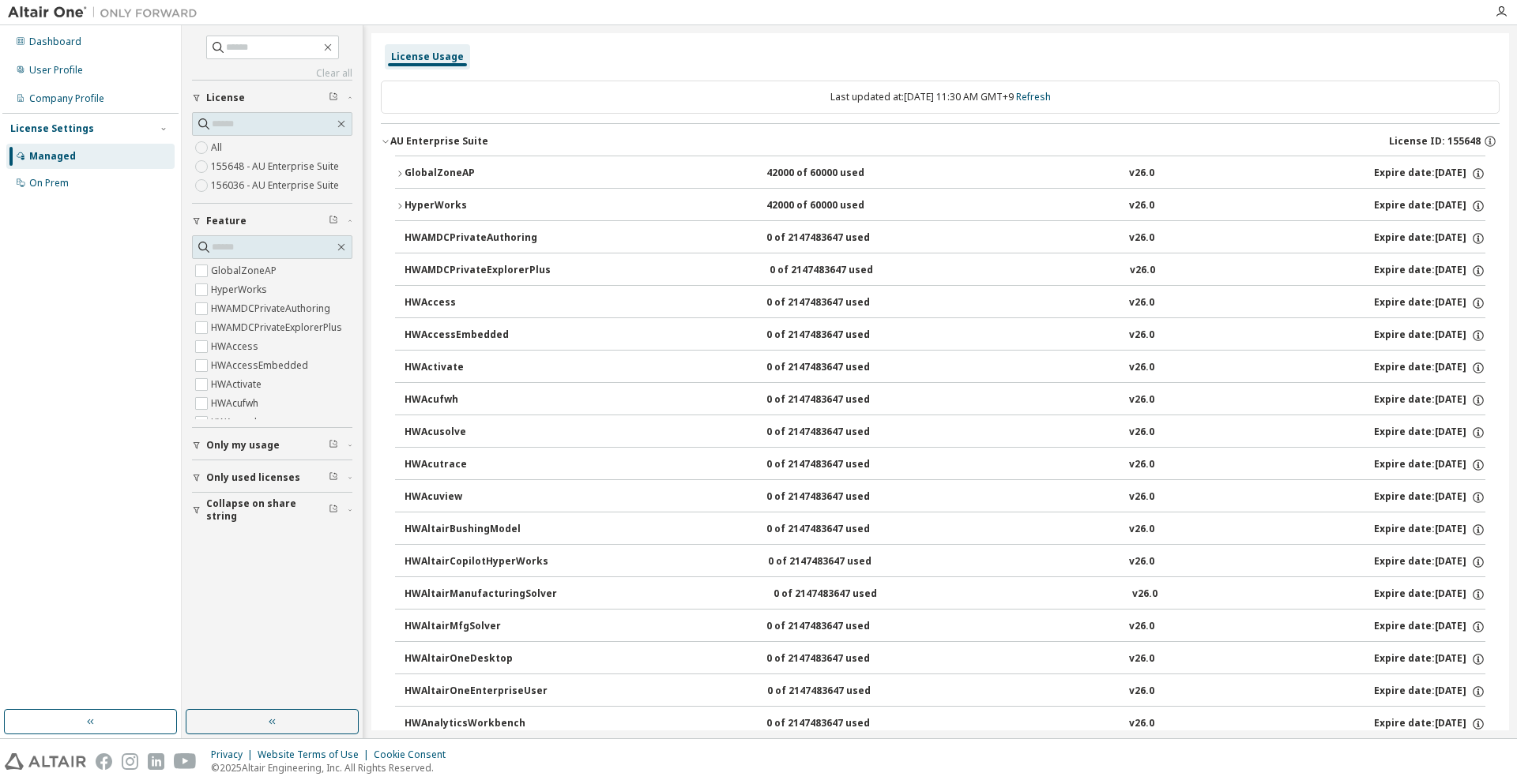
click at [477, 204] on div "HyperWorks" at bounding box center [475, 207] width 142 height 14
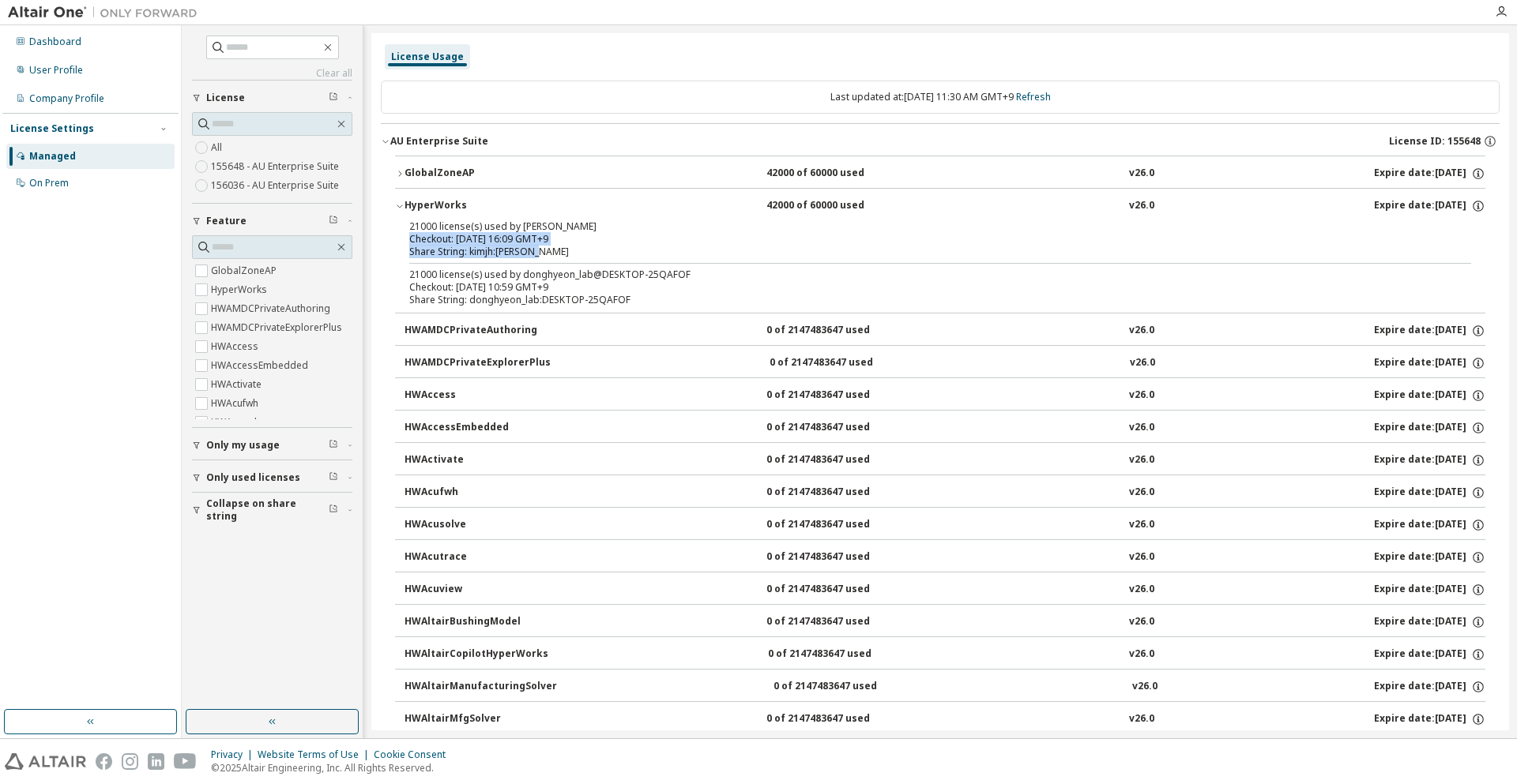
drag, startPoint x: 573, startPoint y: 245, endPoint x: 388, endPoint y: 234, distance: 185.3
click at [405, 234] on div "21000 license(s) used by [PERSON_NAME] Checkout: [DATE] 16:09 GMT+9 Share Strin…" at bounding box center [940, 266] width 1091 height 92
drag, startPoint x: 410, startPoint y: 224, endPoint x: 611, endPoint y: 260, distance: 204.2
click at [595, 255] on div "21000 license(s) used by [PERSON_NAME] Checkout: [DATE] 16:09 GMT+9 Share Strin…" at bounding box center [921, 239] width 1024 height 38
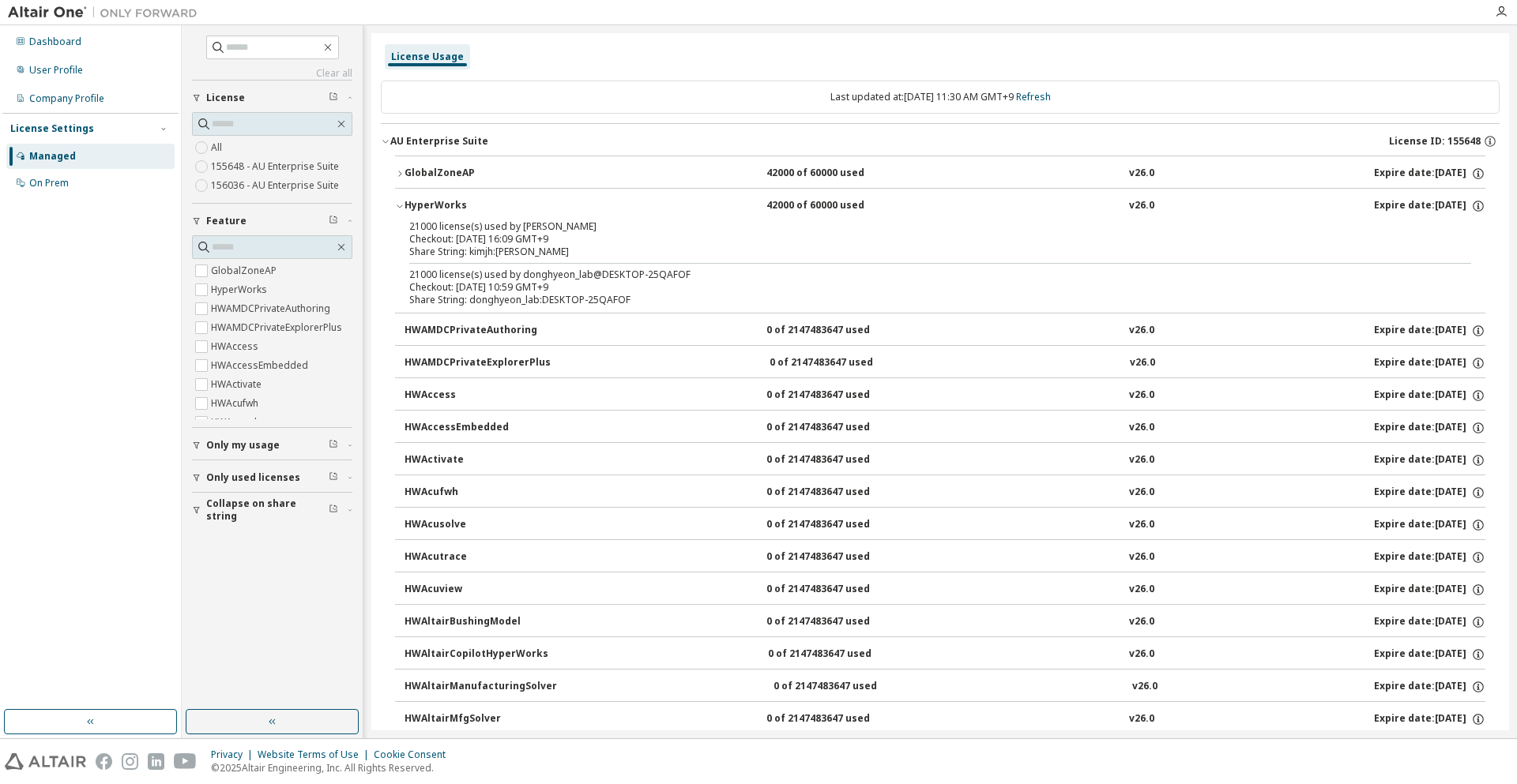
click at [612, 260] on div "21000 license(s) used by [PERSON_NAME] Checkout: [DATE] 16:09 GMT+9 Share Strin…" at bounding box center [940, 266] width 1091 height 92
drag, startPoint x: 635, startPoint y: 298, endPoint x: 417, endPoint y: 260, distance: 221.3
click at [417, 260] on div "21000 license(s) used by [PERSON_NAME] Checkout: [DATE] 16:09 GMT+9 Share Strin…" at bounding box center [940, 266] width 1091 height 92
click at [438, 277] on div "21000 license(s) used by donghyeon_lab@DESKTOP-25QAFOF" at bounding box center [921, 275] width 1024 height 13
click at [133, 154] on div "Managed" at bounding box center [90, 156] width 168 height 25
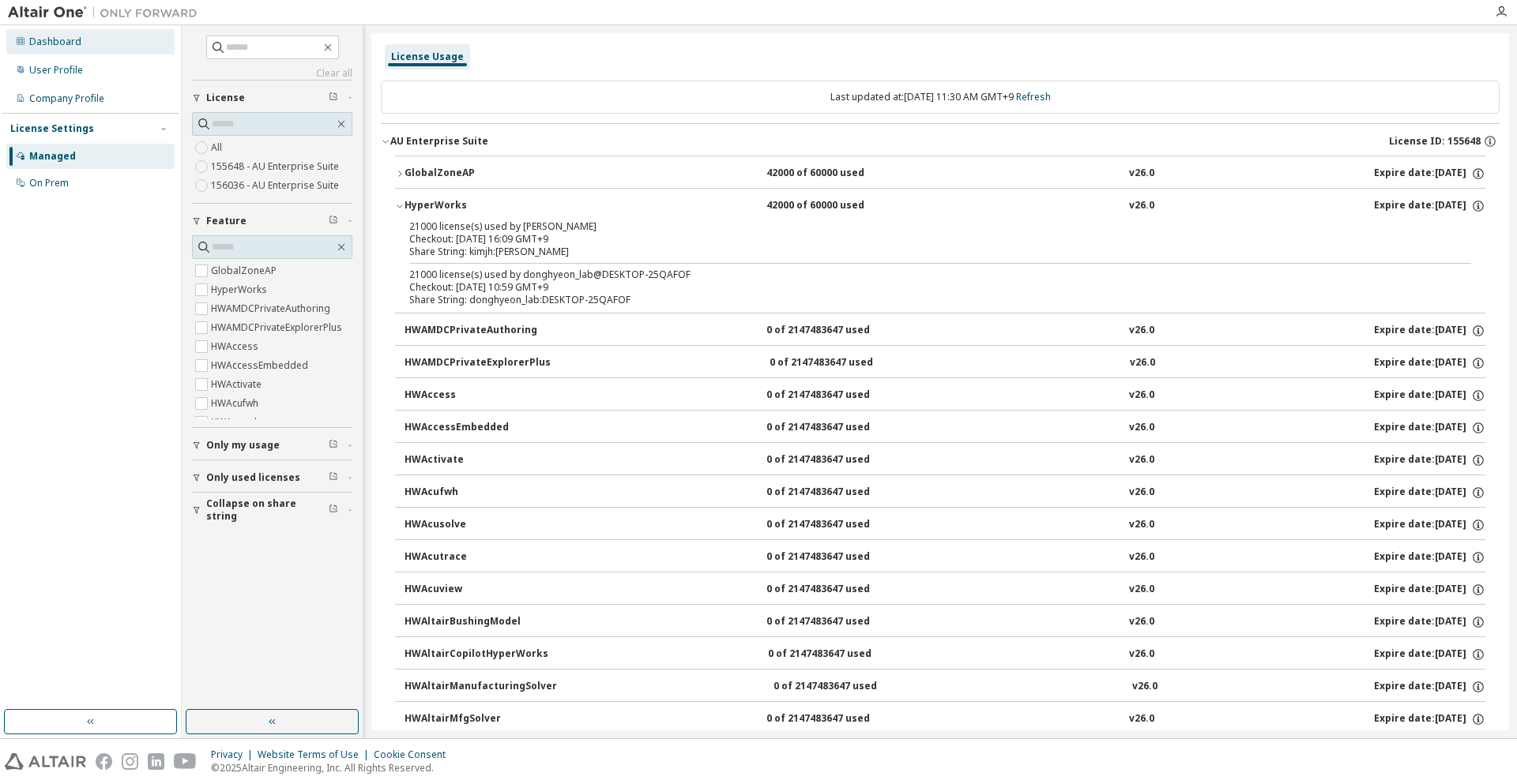
click at [124, 52] on div "Dashboard" at bounding box center [90, 41] width 168 height 25
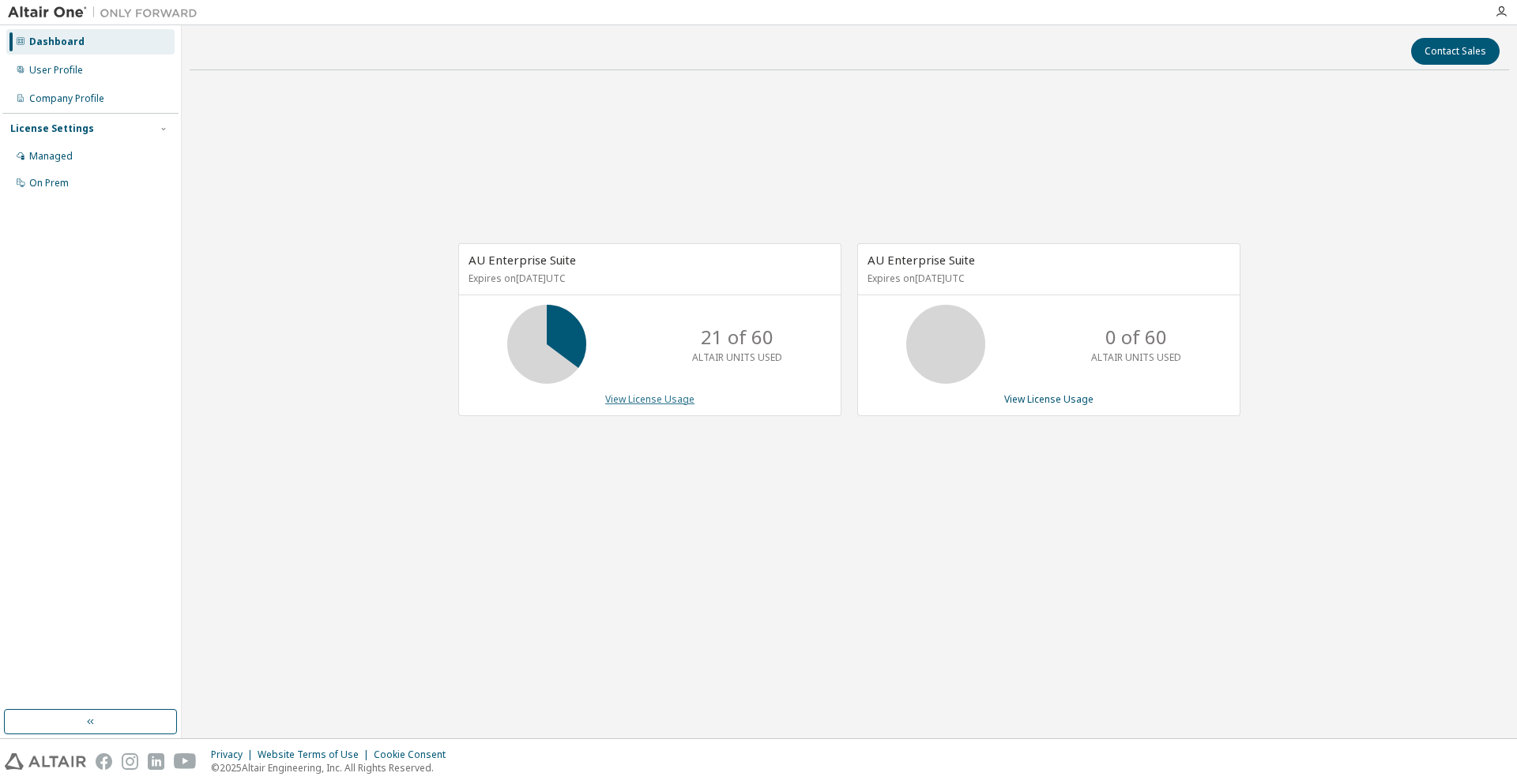
click at [656, 394] on link "View License Usage" at bounding box center [649, 399] width 89 height 14
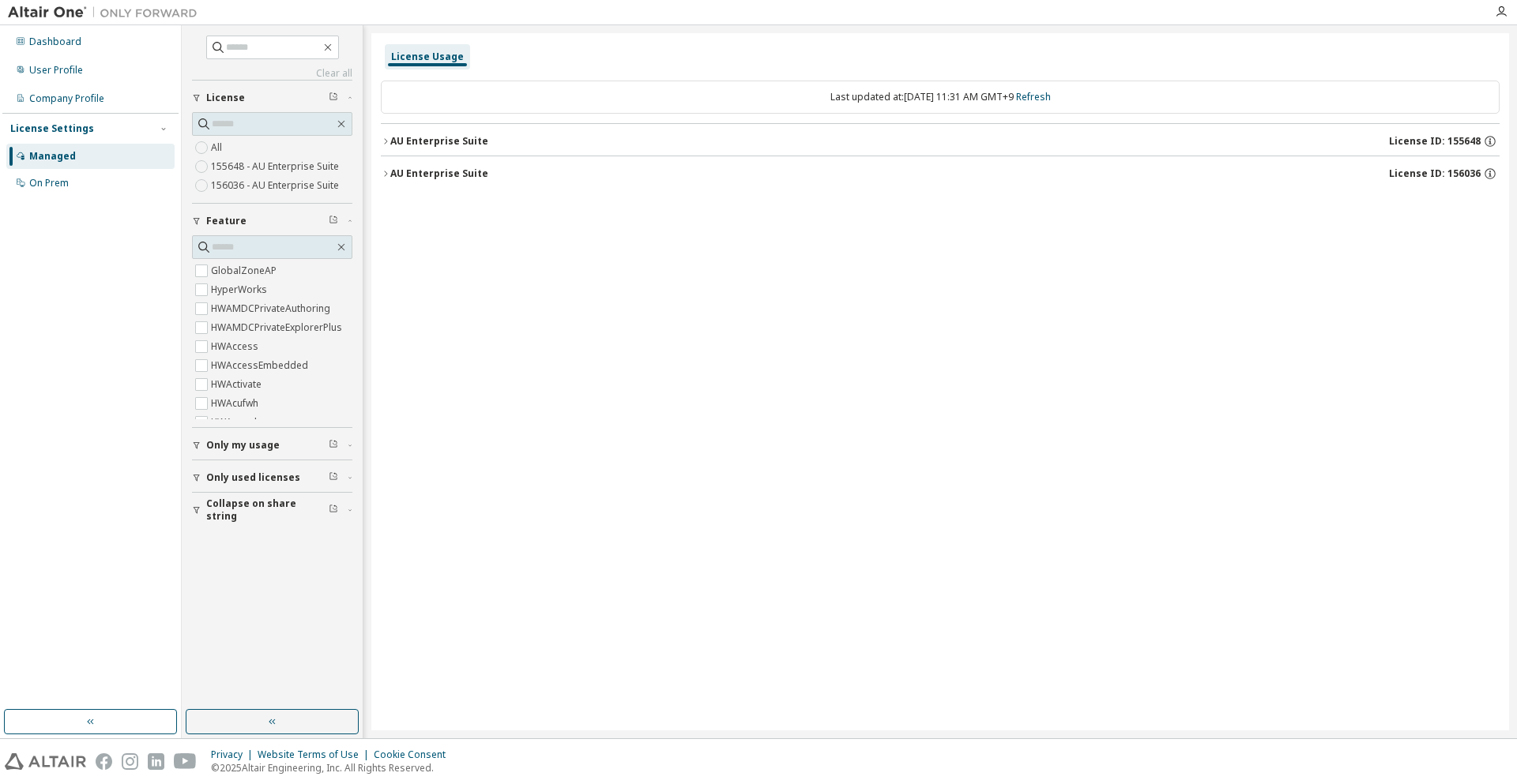
click at [514, 138] on div "AU Enterprise Suite License ID: 155648" at bounding box center [944, 142] width 1109 height 14
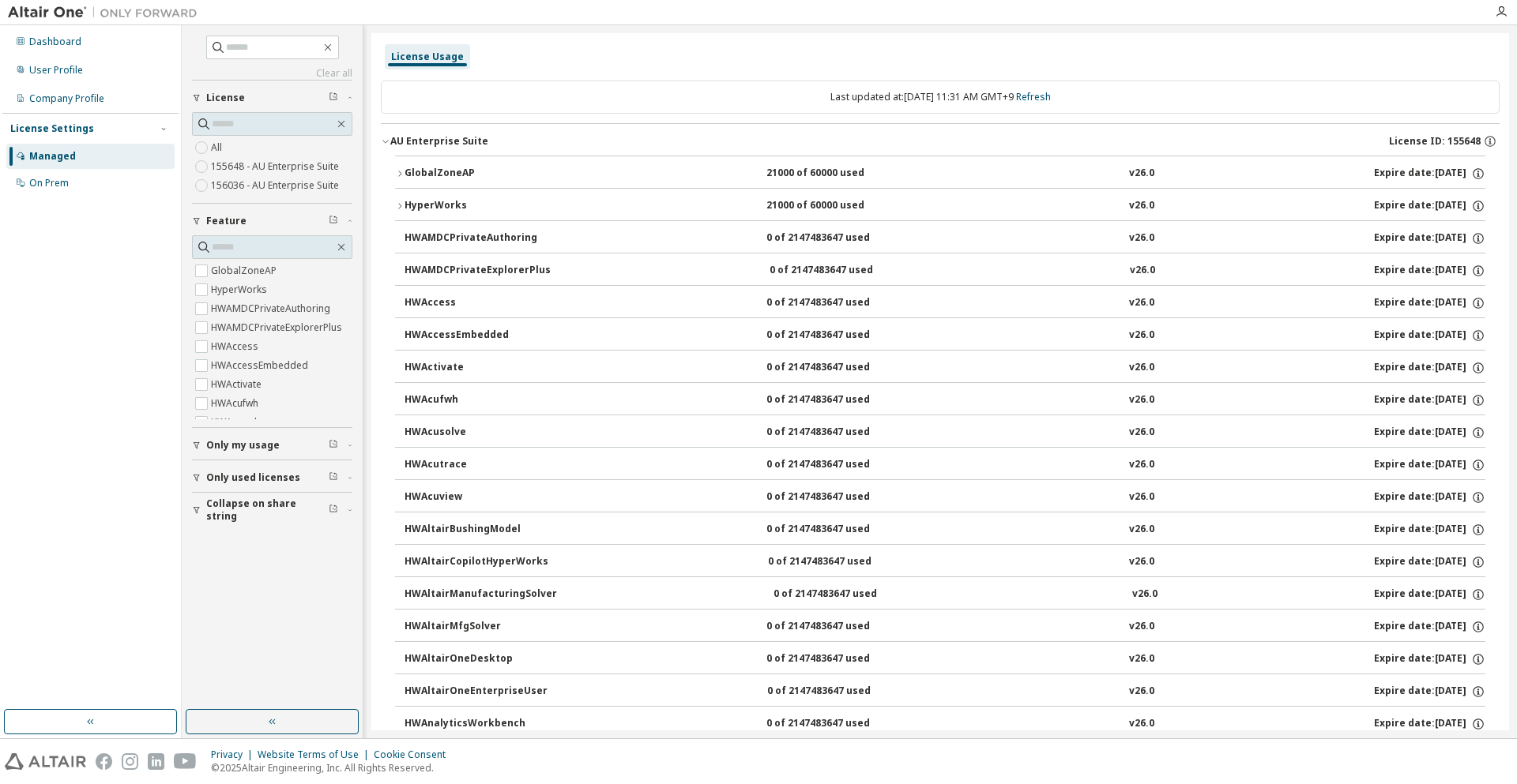
click at [474, 203] on div "HyperWorks" at bounding box center [475, 207] width 142 height 14
